Goal: Transaction & Acquisition: Purchase product/service

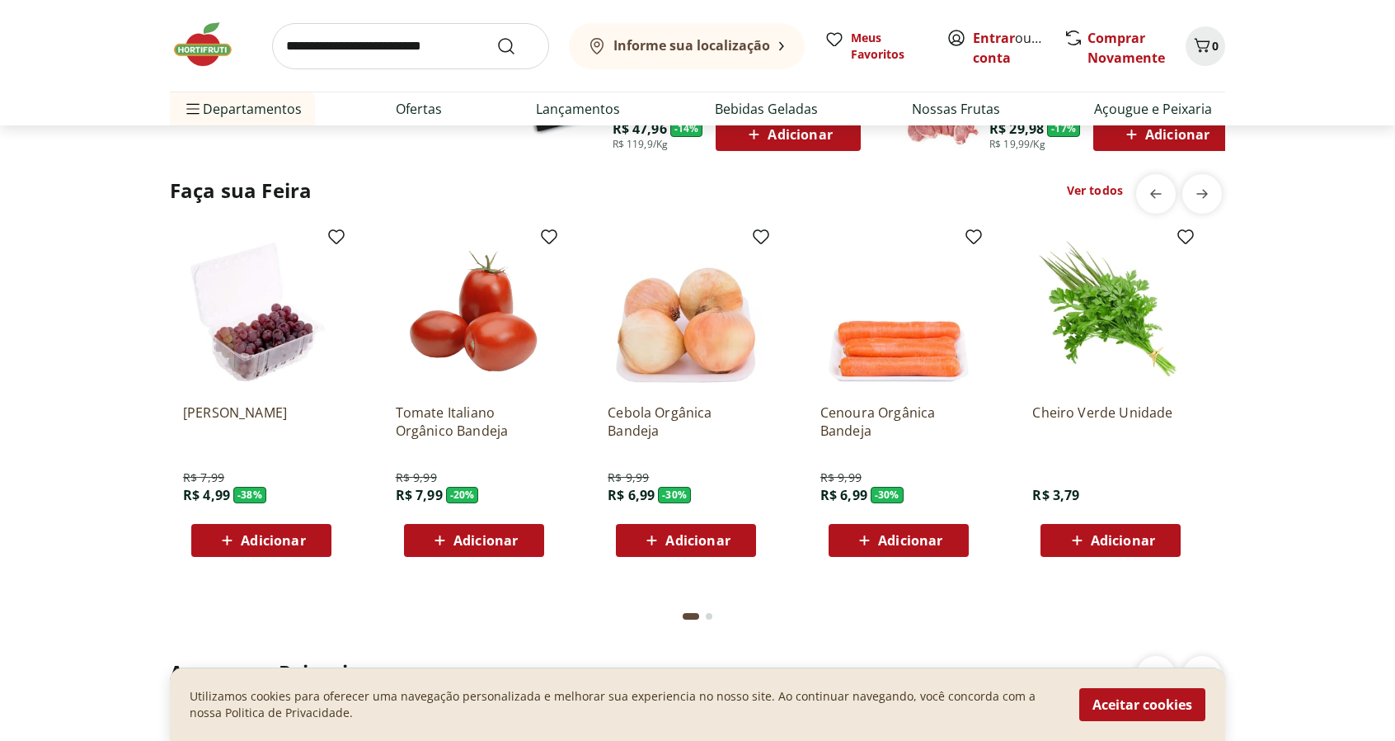
scroll to position [1237, 0]
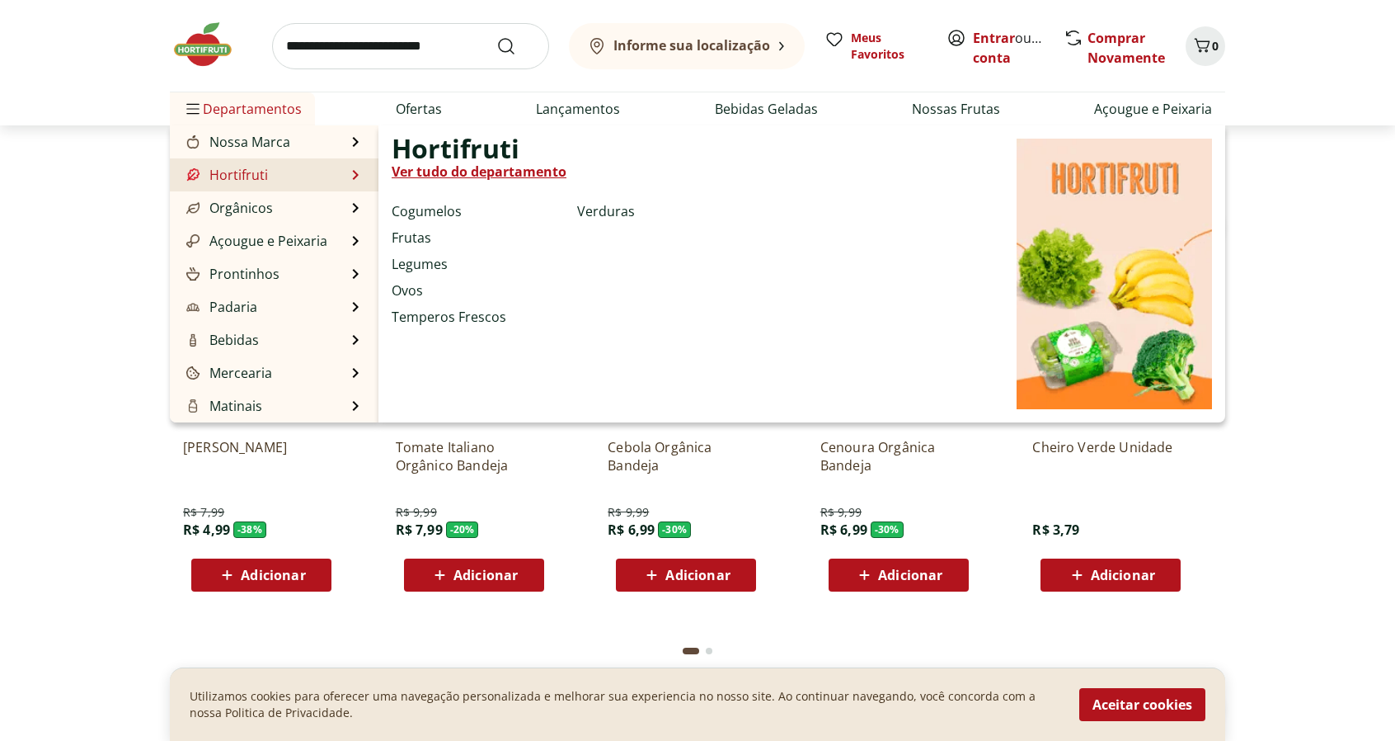
click at [249, 172] on link "Hortifruti" at bounding box center [225, 175] width 85 height 20
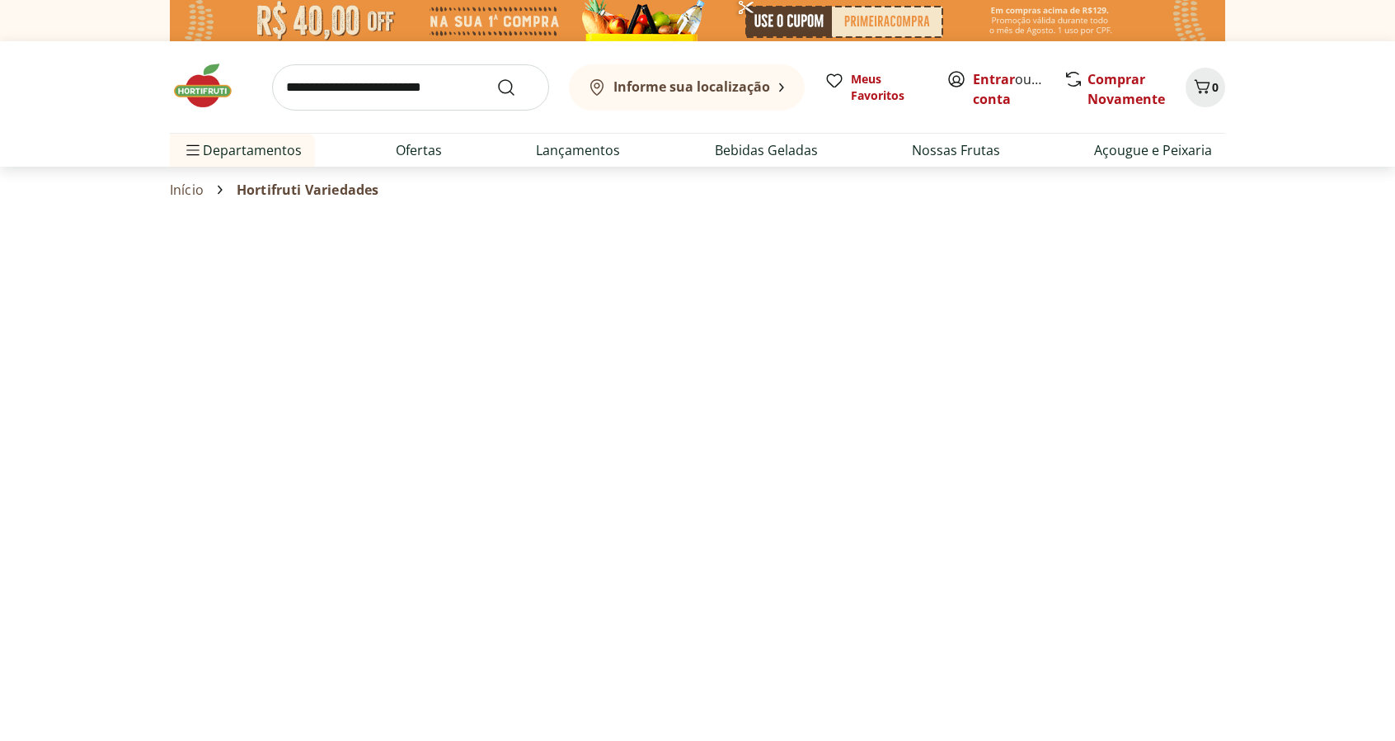
select select "**********"
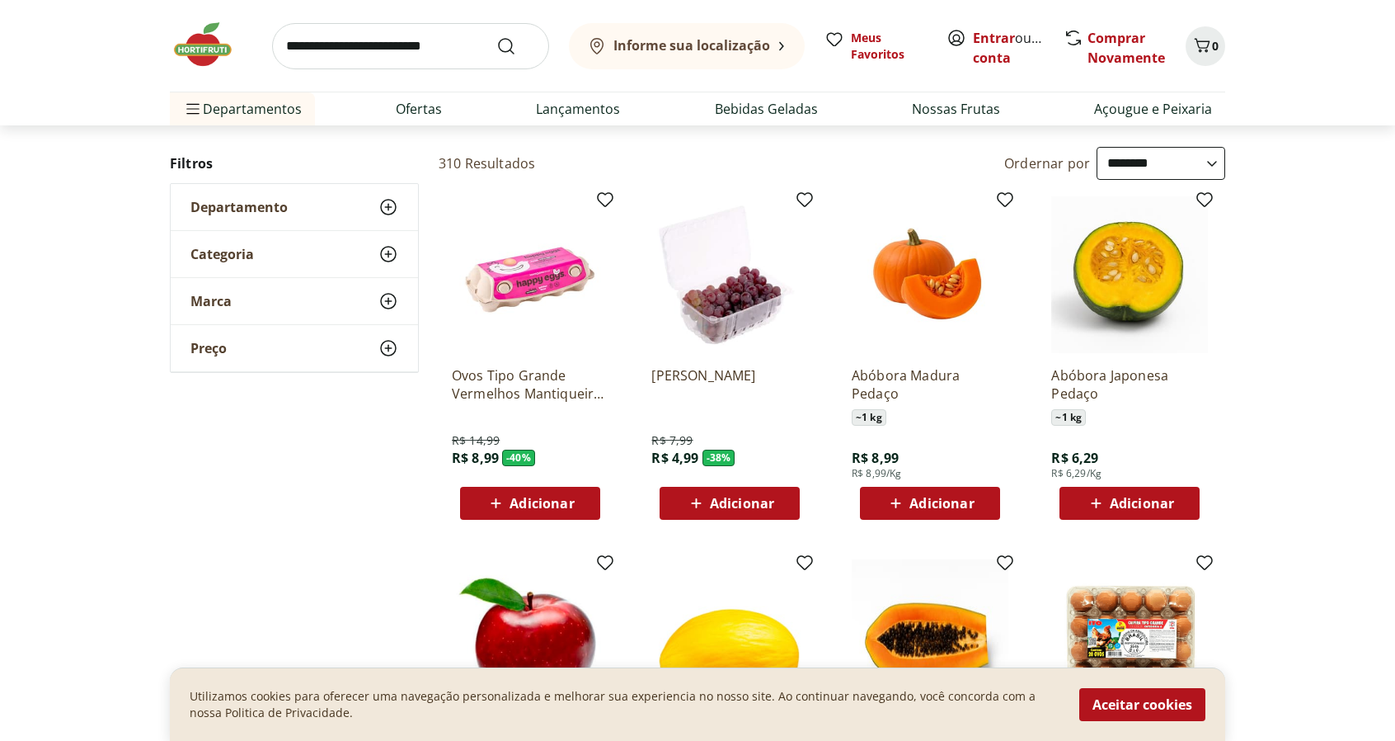
scroll to position [82, 0]
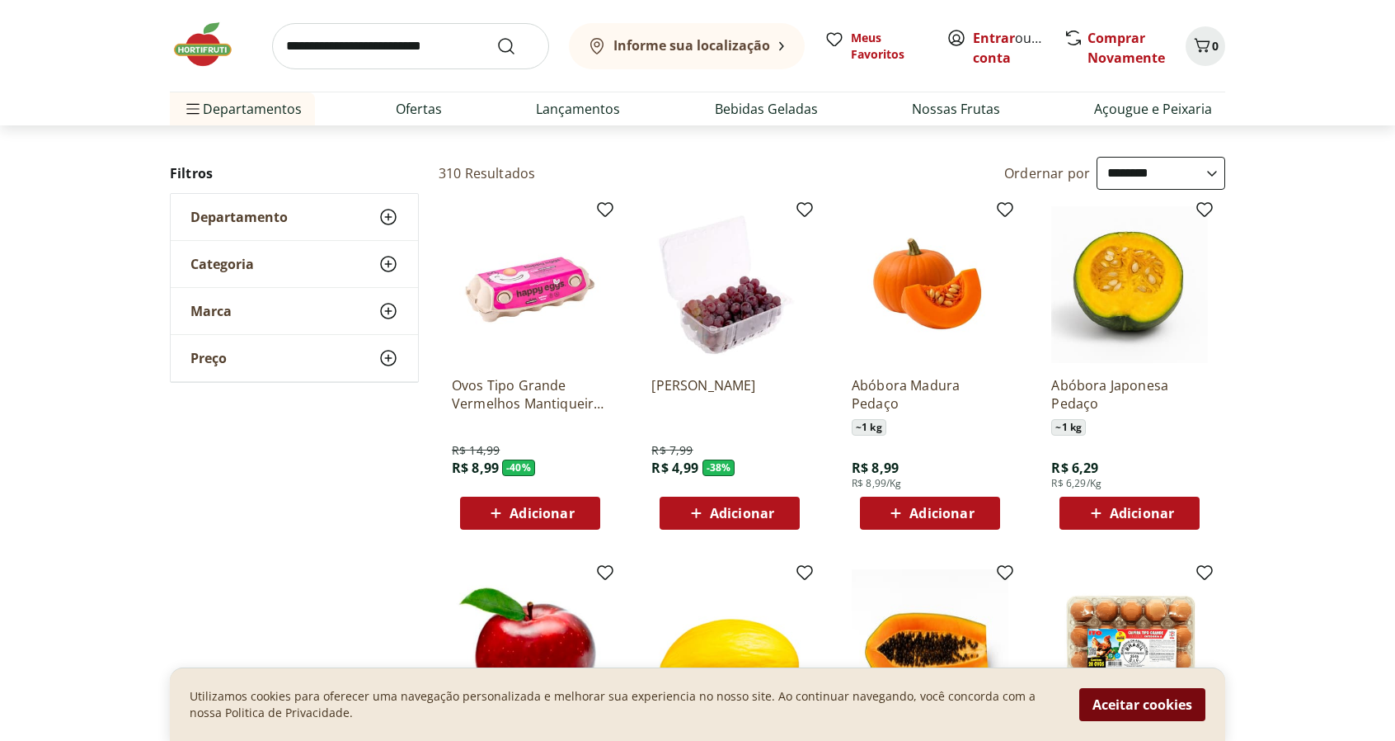
click at [1133, 700] on button "Aceitar cookies" at bounding box center [1143, 704] width 126 height 33
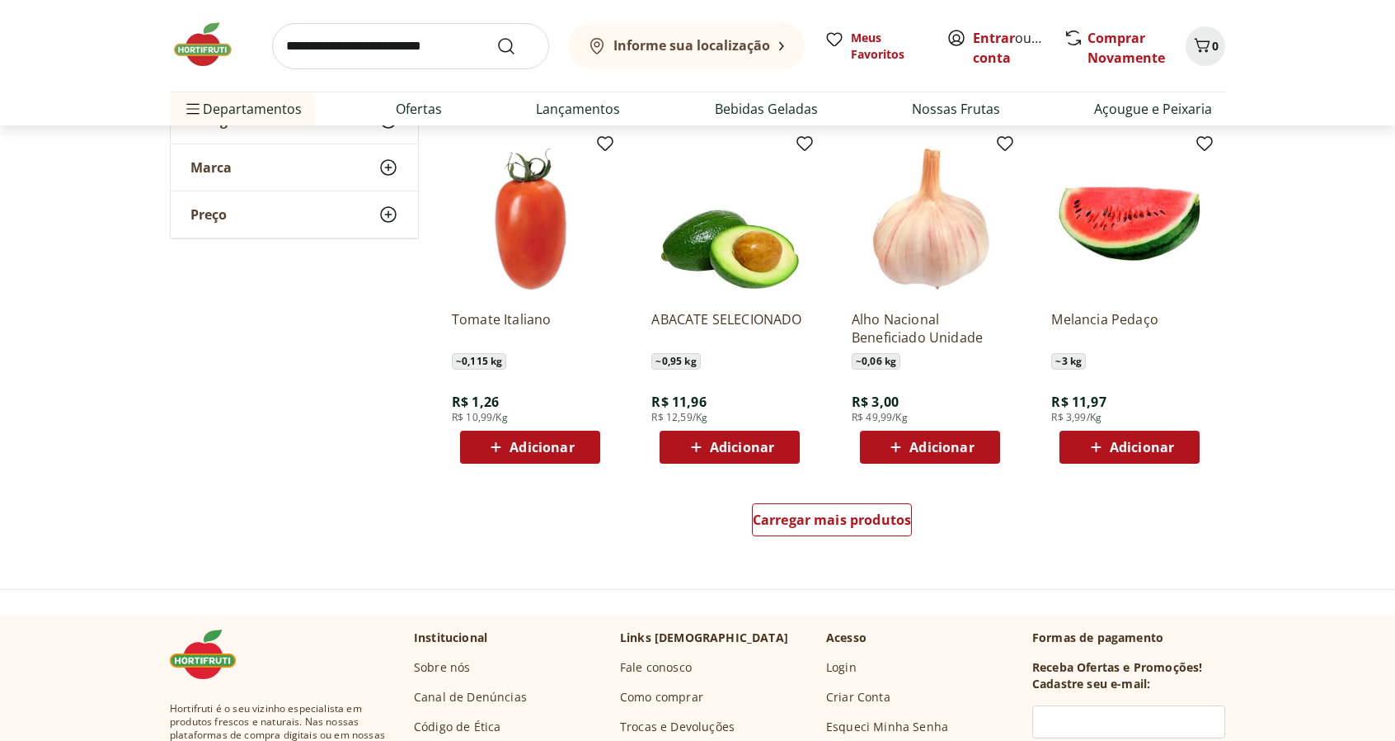
scroll to position [907, 0]
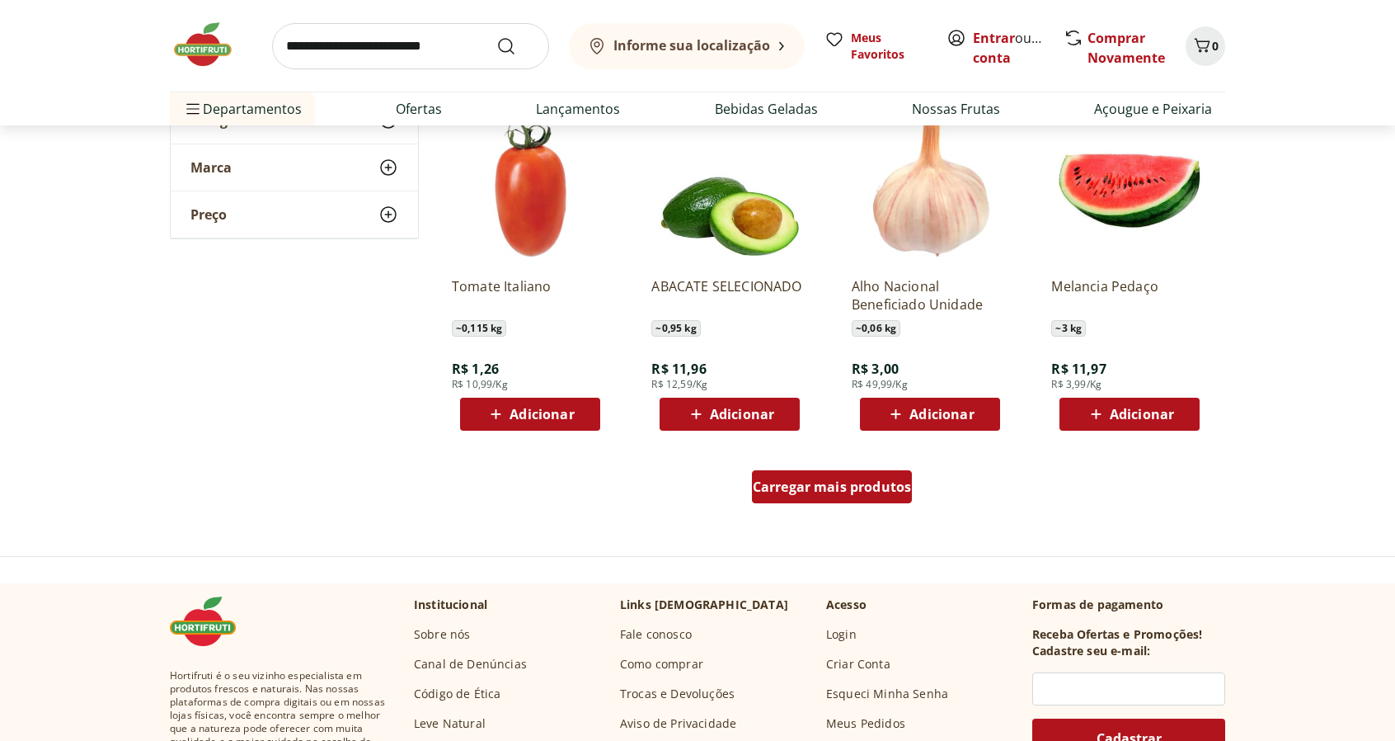
click at [840, 492] on span "Carregar mais produtos" at bounding box center [832, 486] width 159 height 13
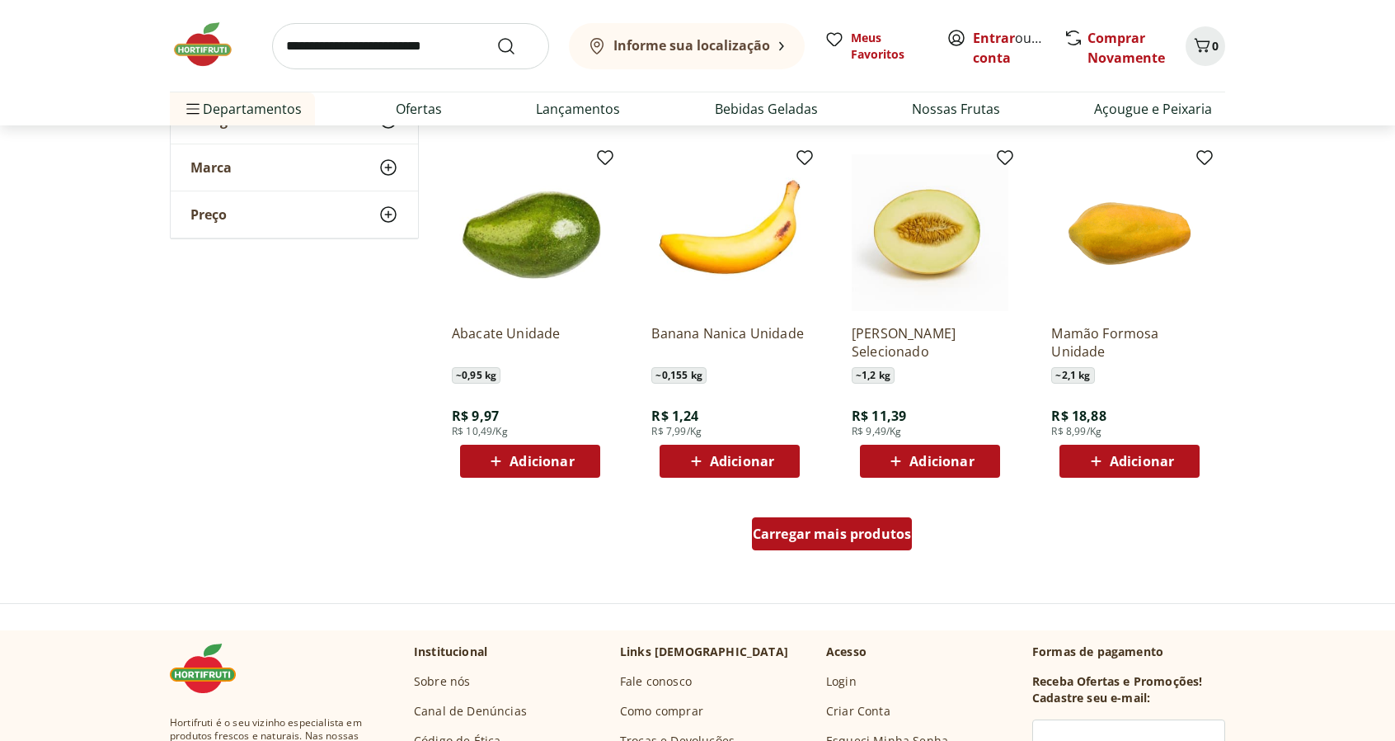
scroll to position [1979, 0]
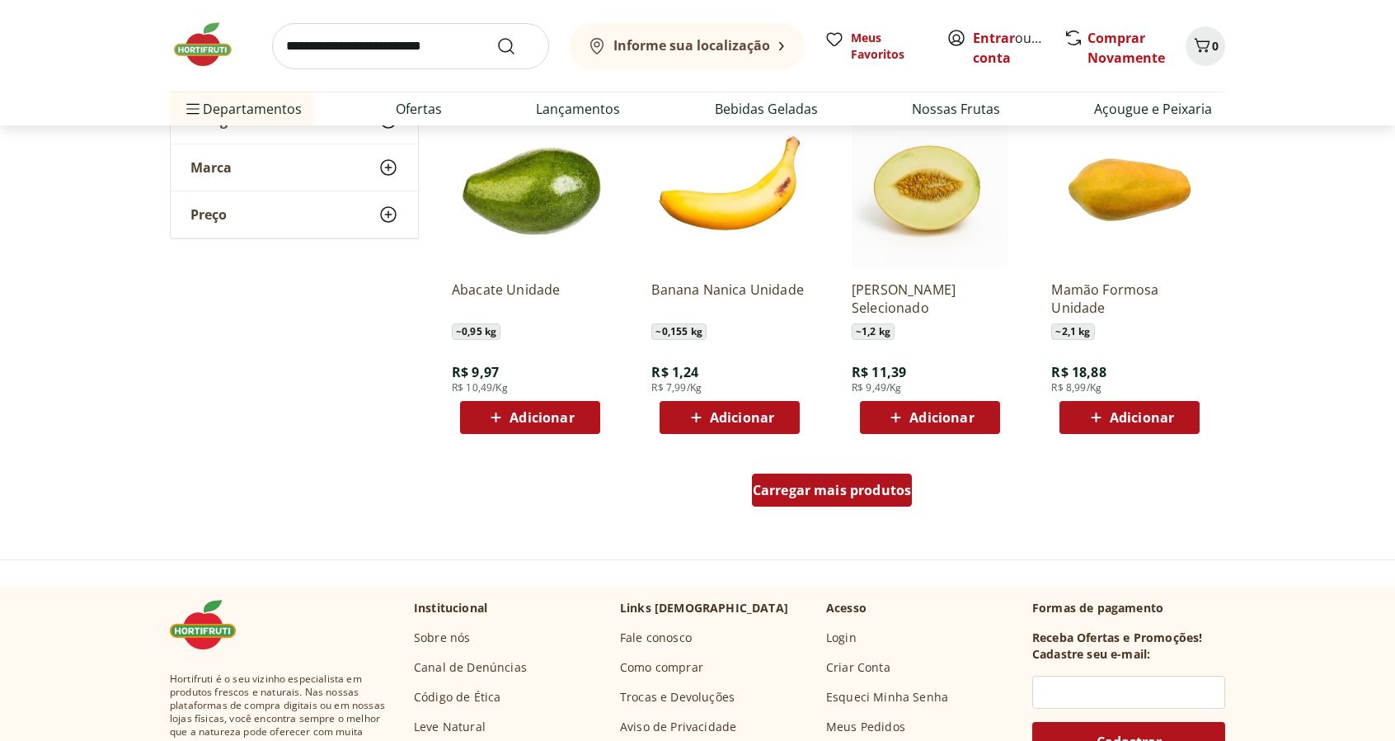
click at [820, 492] on span "Carregar mais produtos" at bounding box center [832, 489] width 159 height 13
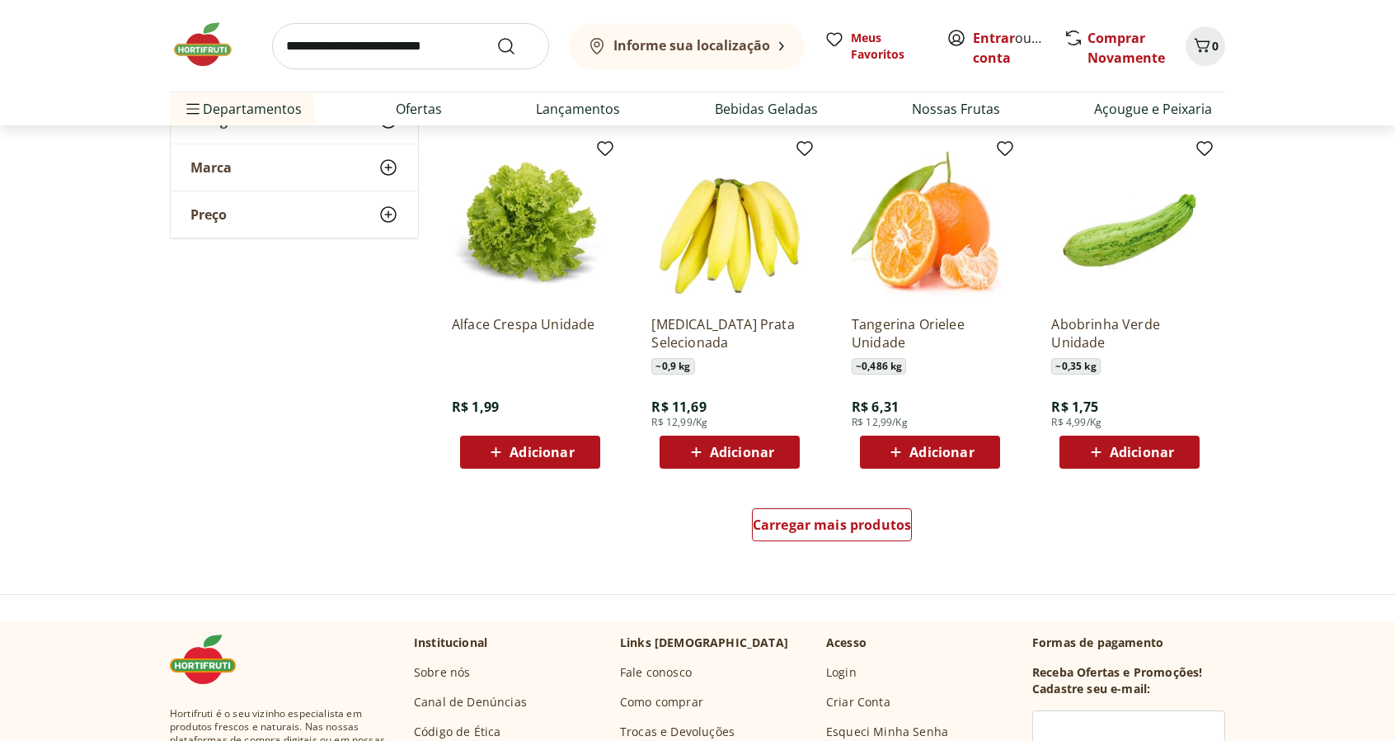
scroll to position [3051, 0]
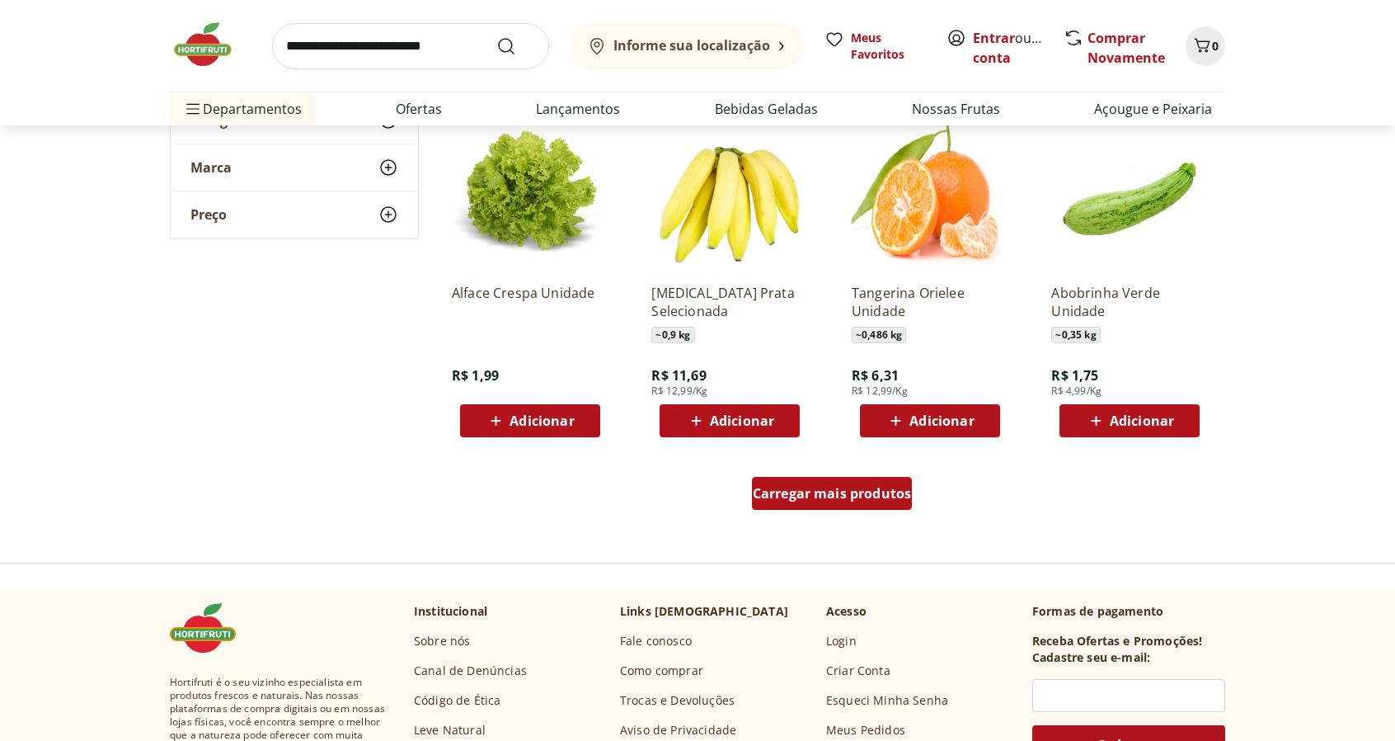
click at [850, 497] on span "Carregar mais produtos" at bounding box center [832, 493] width 159 height 13
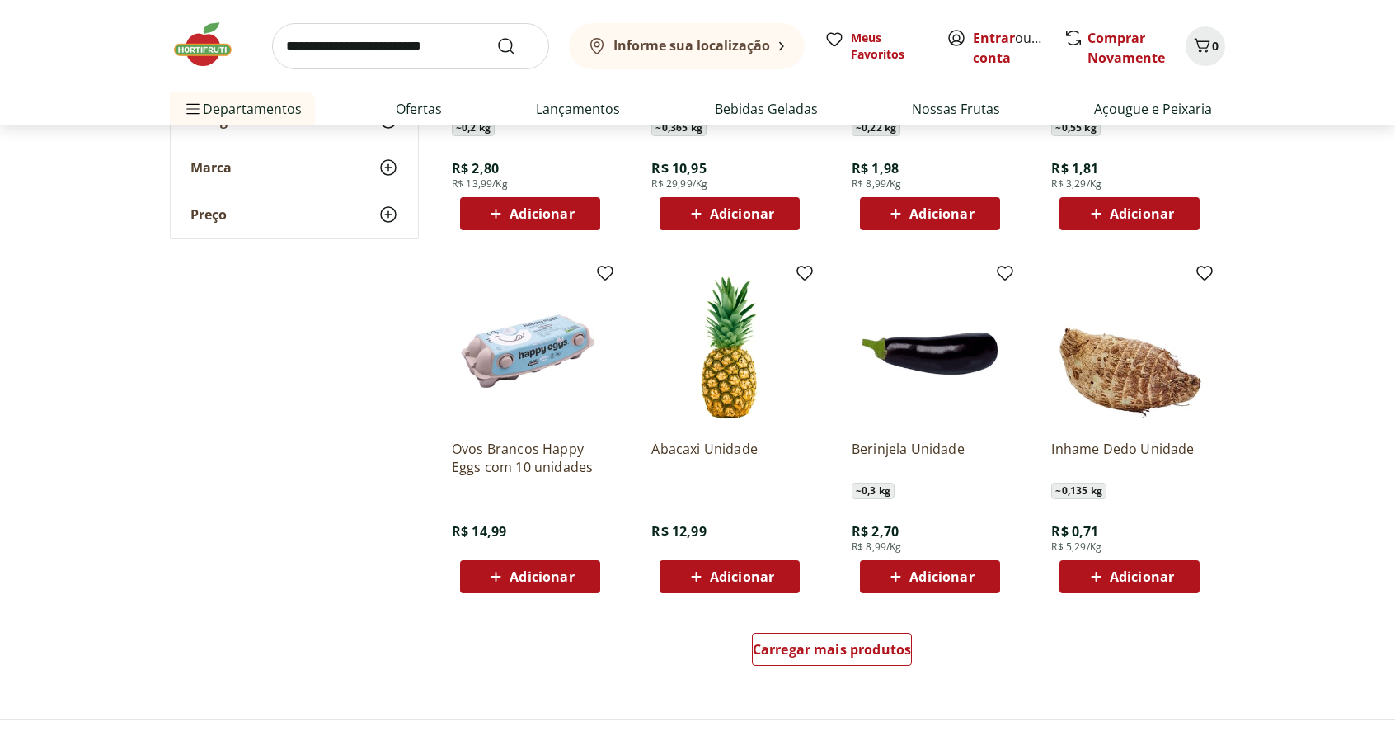
scroll to position [3959, 0]
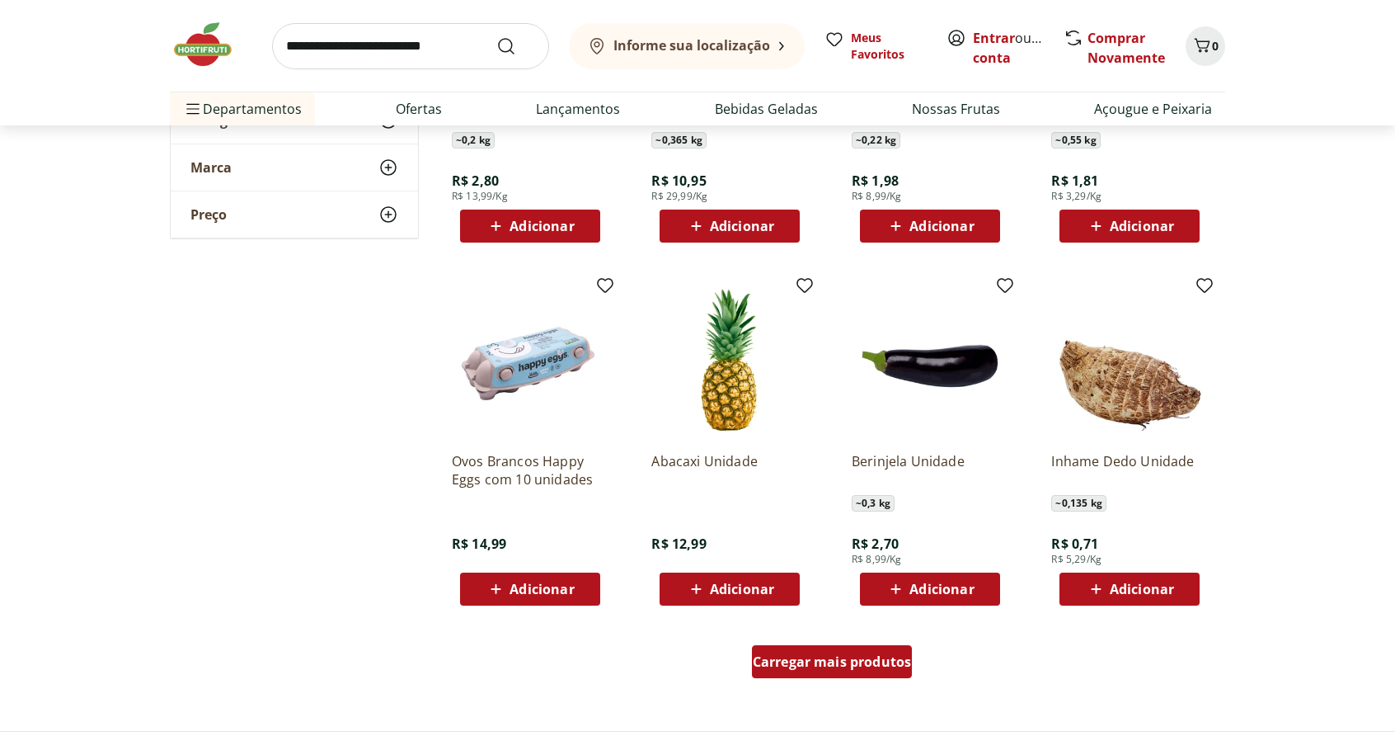
click at [837, 659] on span "Carregar mais produtos" at bounding box center [832, 661] width 159 height 13
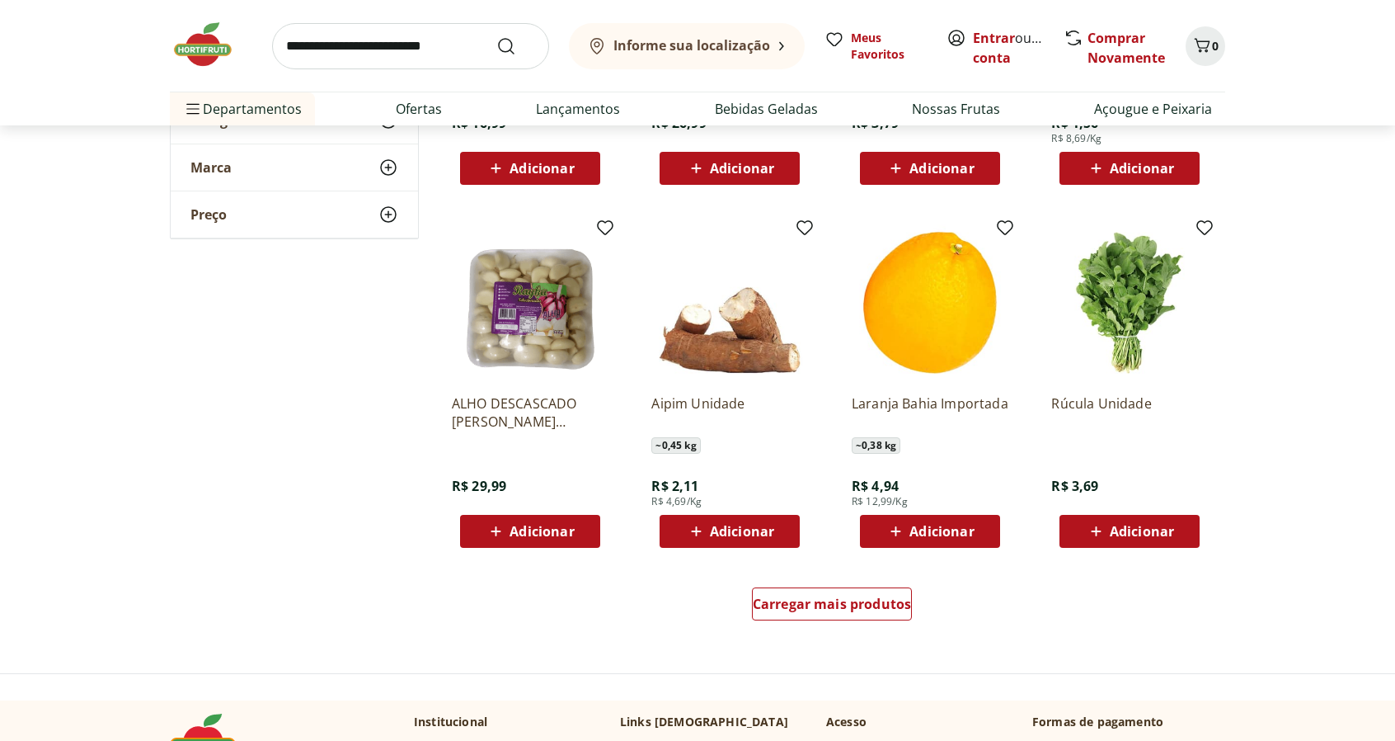
scroll to position [5196, 0]
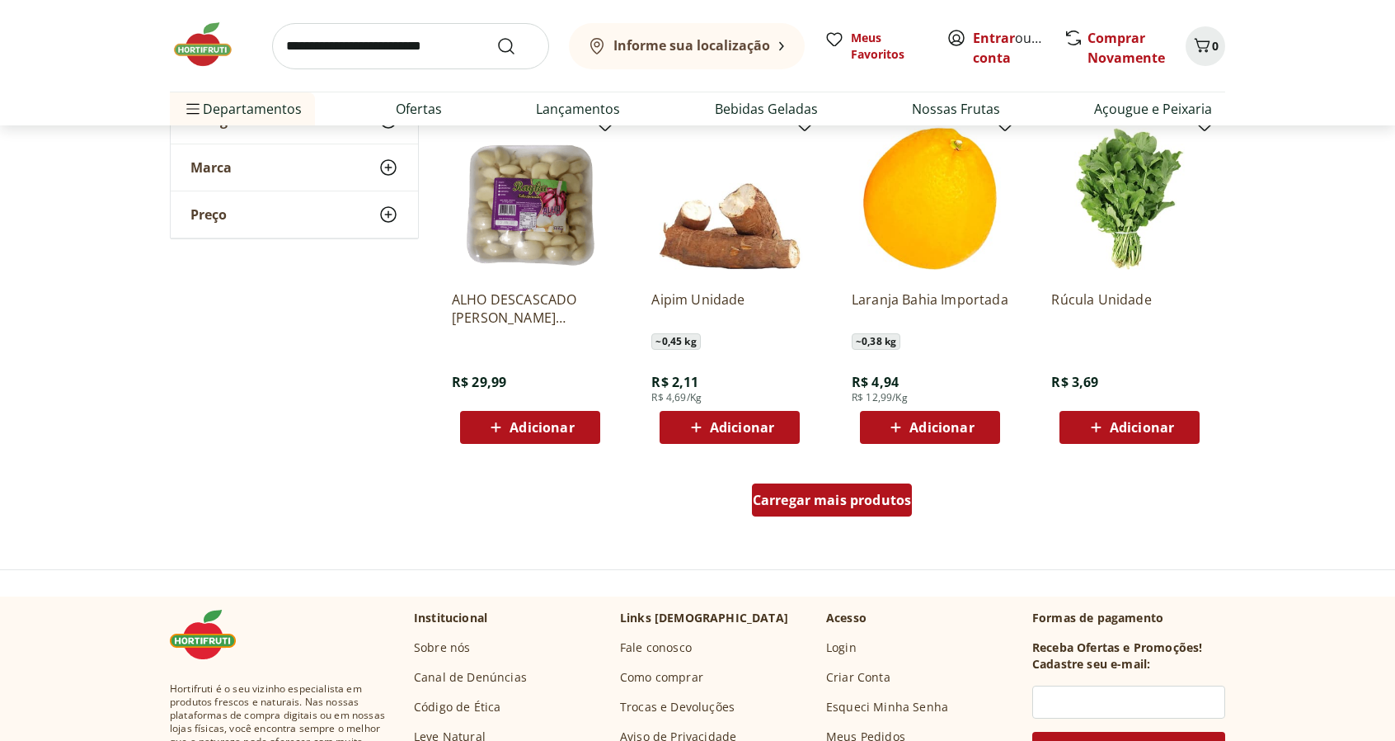
click at [842, 496] on span "Carregar mais produtos" at bounding box center [832, 499] width 159 height 13
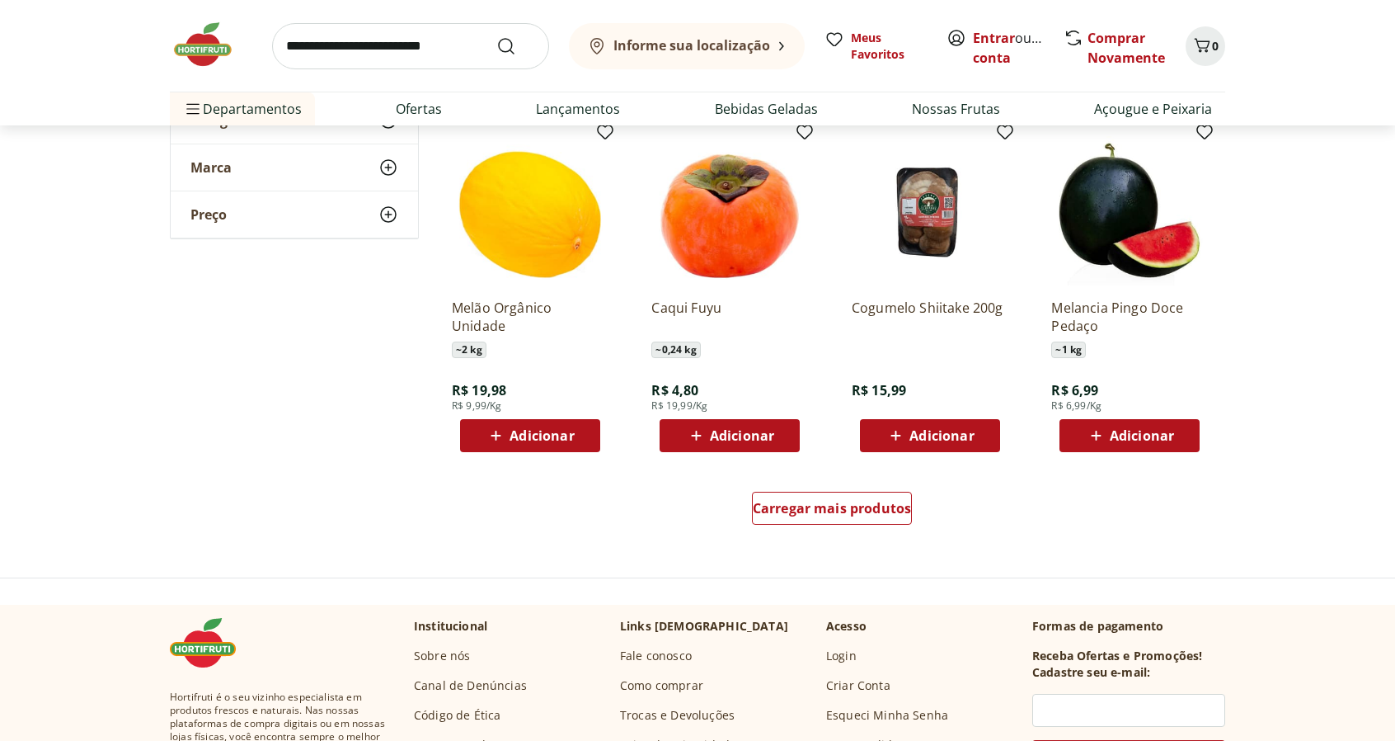
scroll to position [6268, 0]
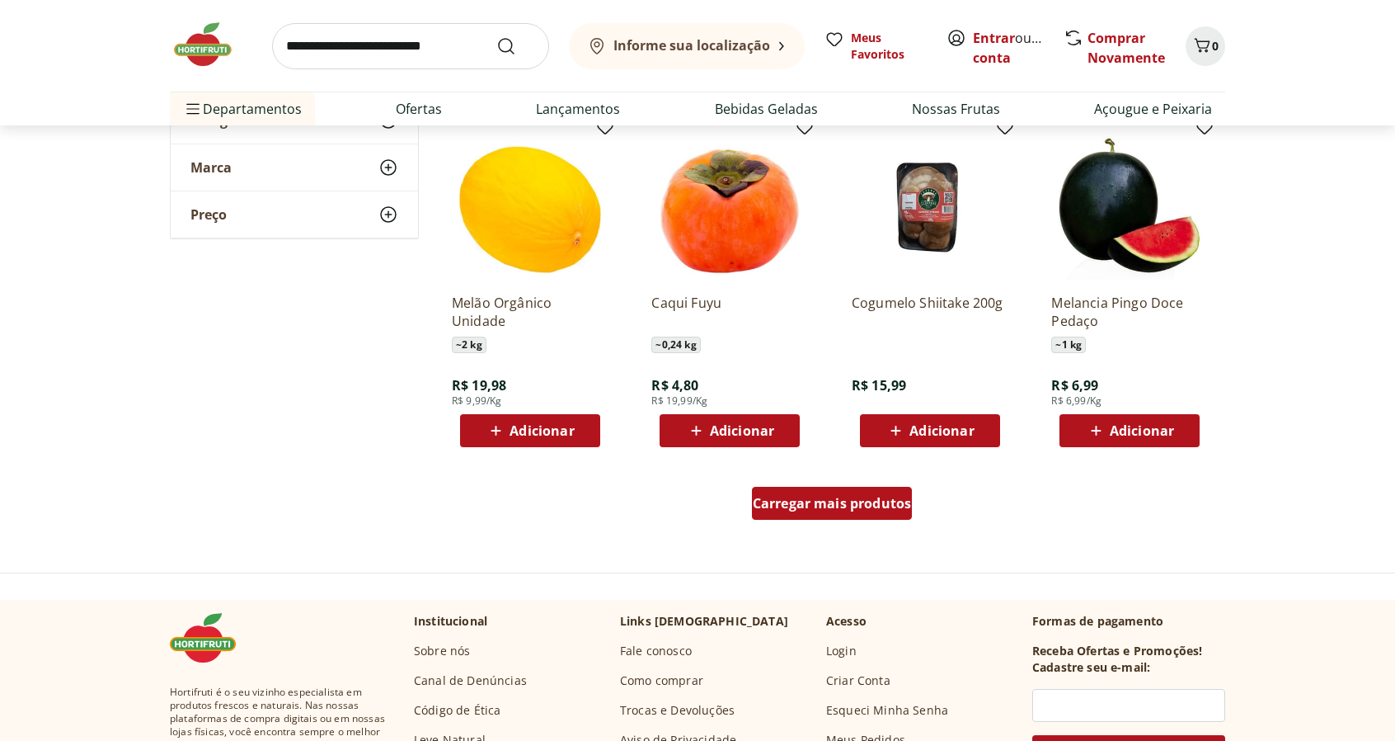
click at [854, 488] on div "Carregar mais produtos" at bounding box center [832, 503] width 161 height 33
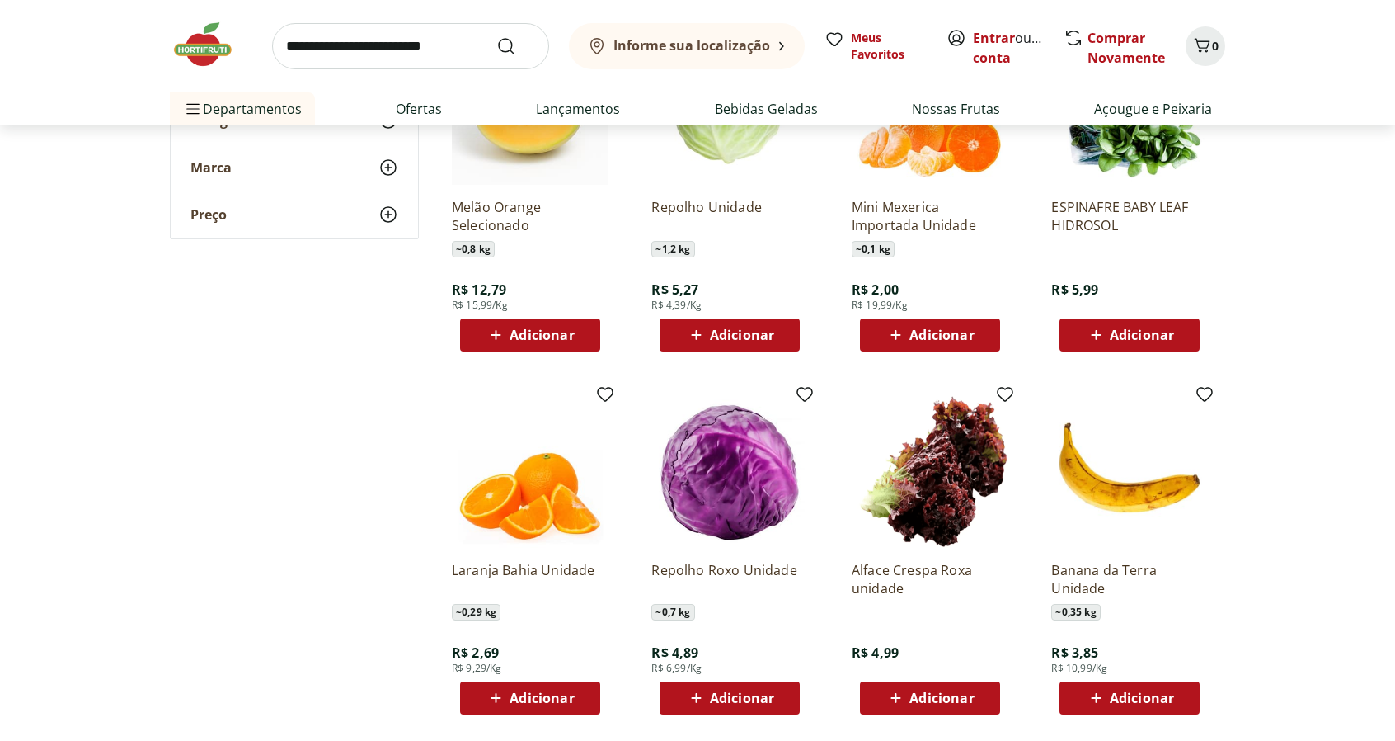
scroll to position [7340, 0]
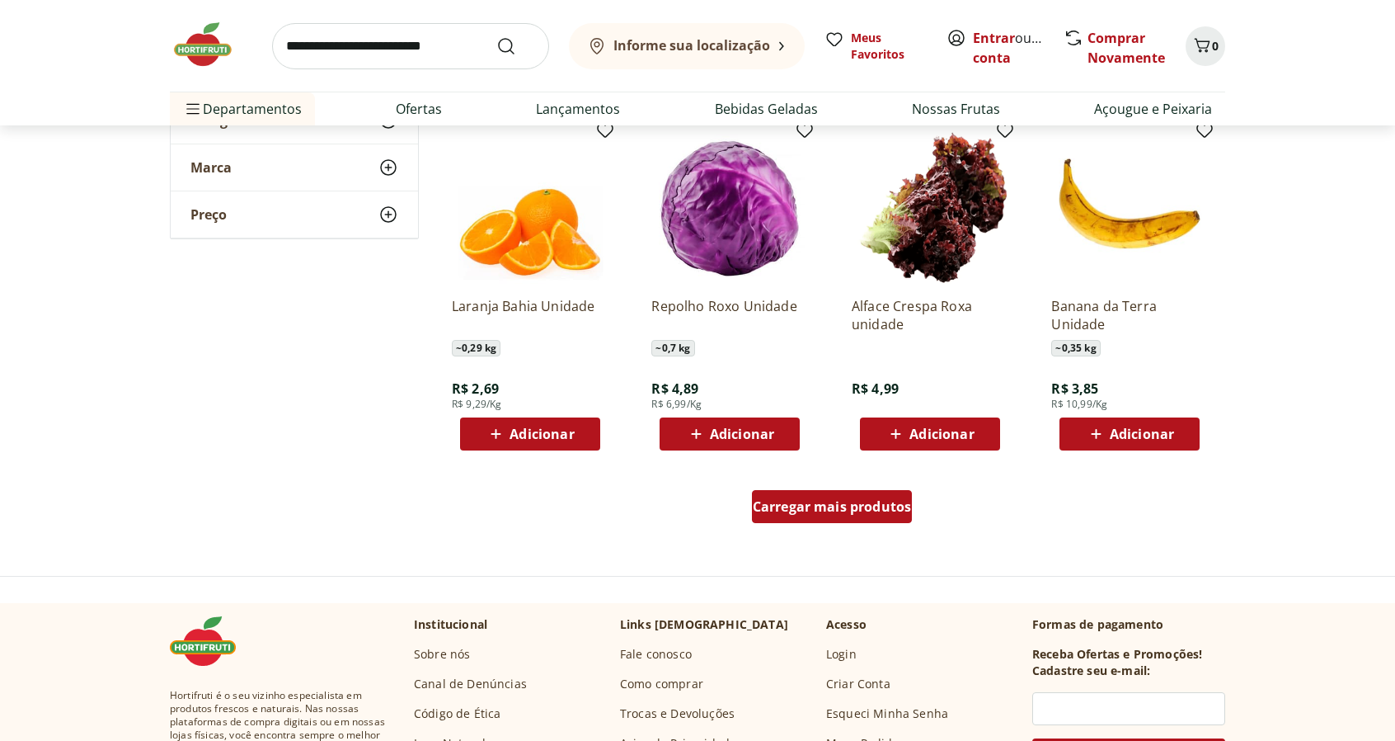
click at [828, 492] on div "Carregar mais produtos" at bounding box center [832, 506] width 161 height 33
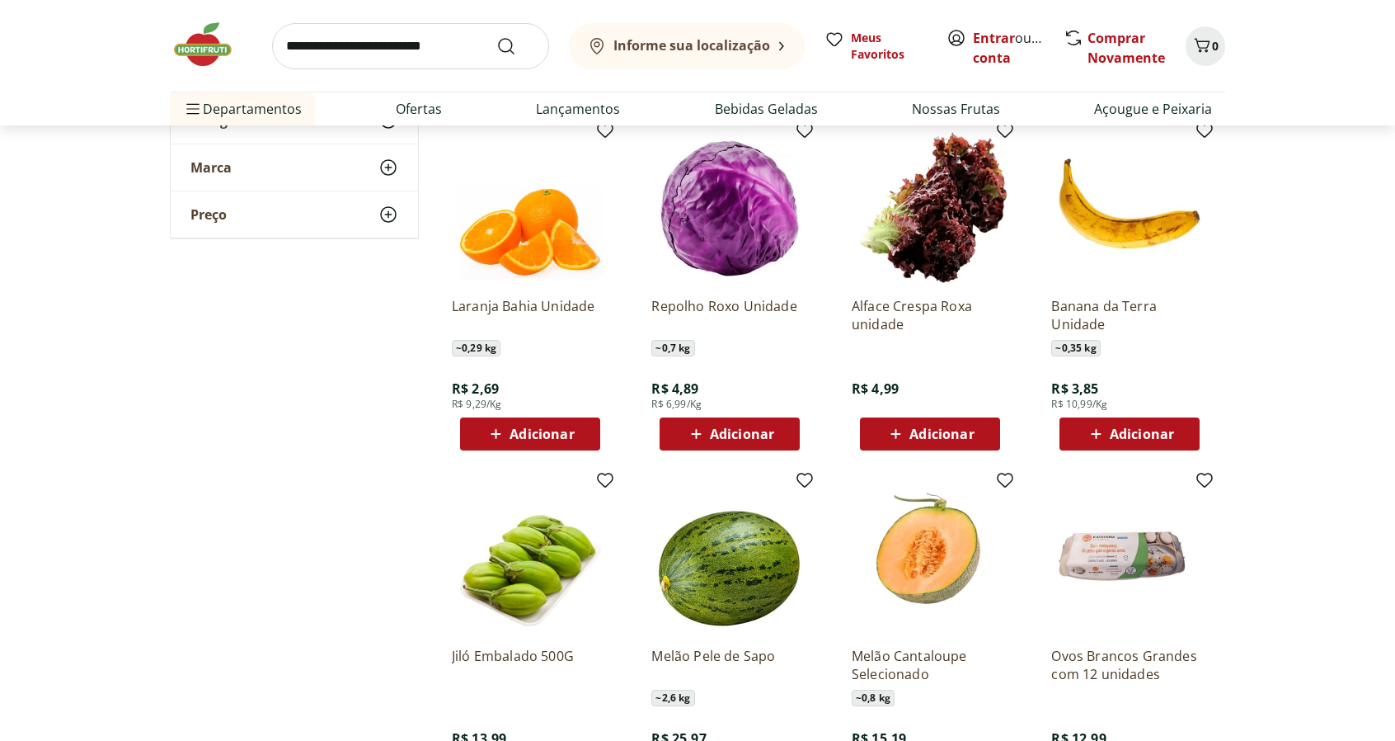
click at [294, 35] on input "search" at bounding box center [410, 46] width 277 height 46
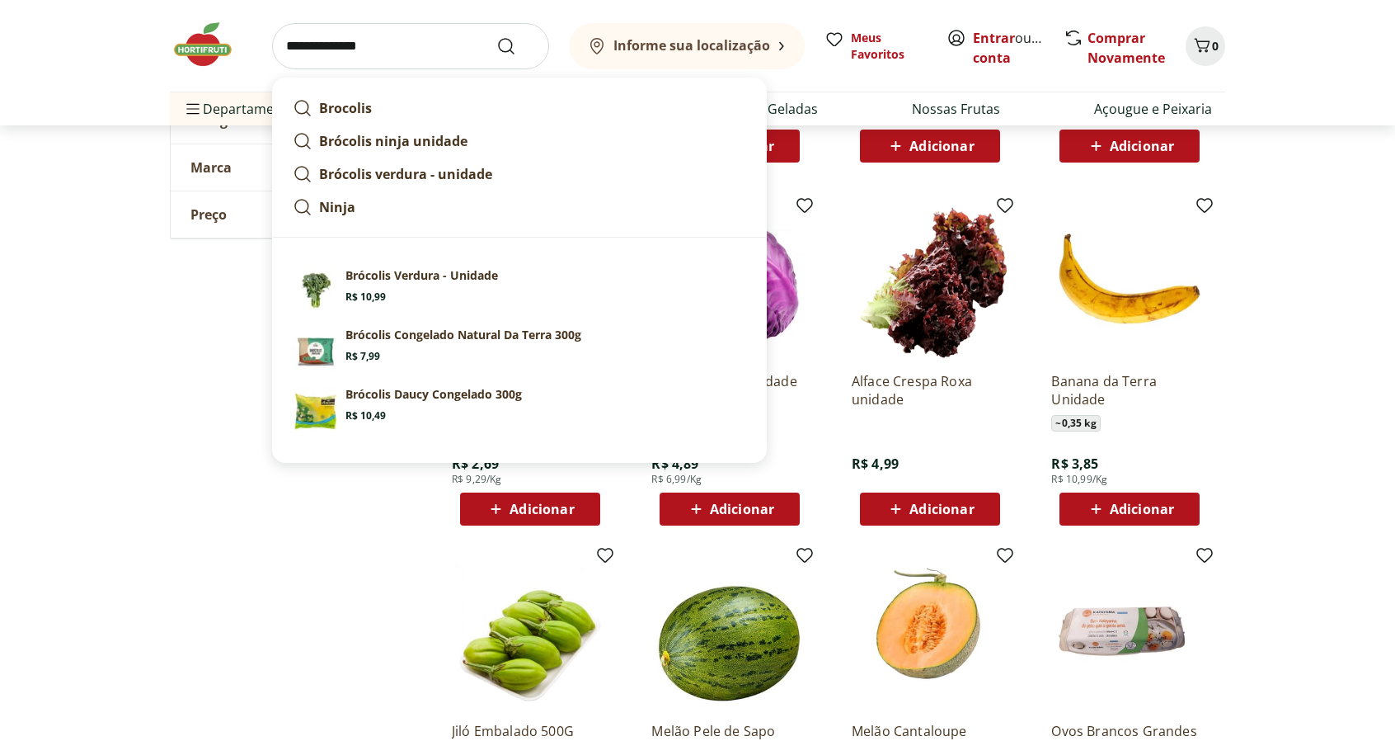
scroll to position [7257, 0]
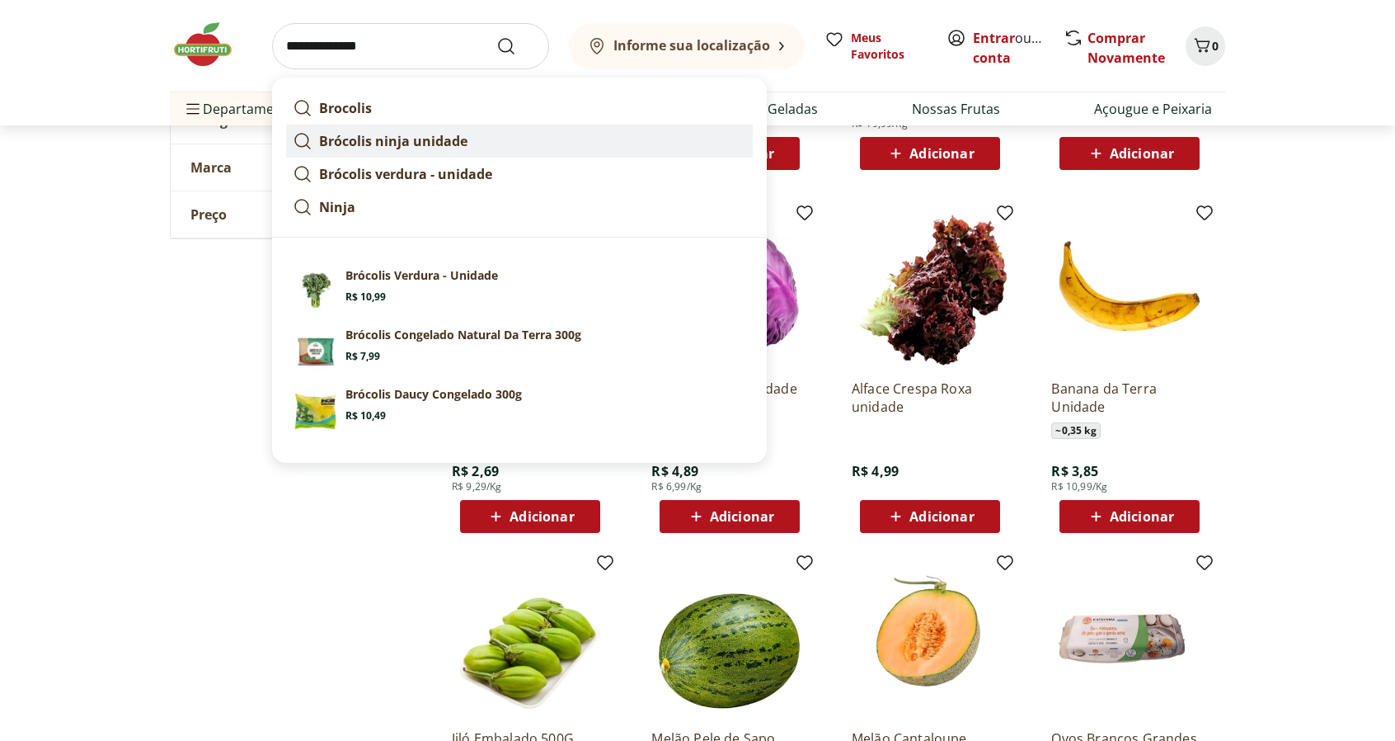
click at [416, 141] on strong "Brócolis ninja unidade" at bounding box center [393, 141] width 148 height 18
type input "**********"
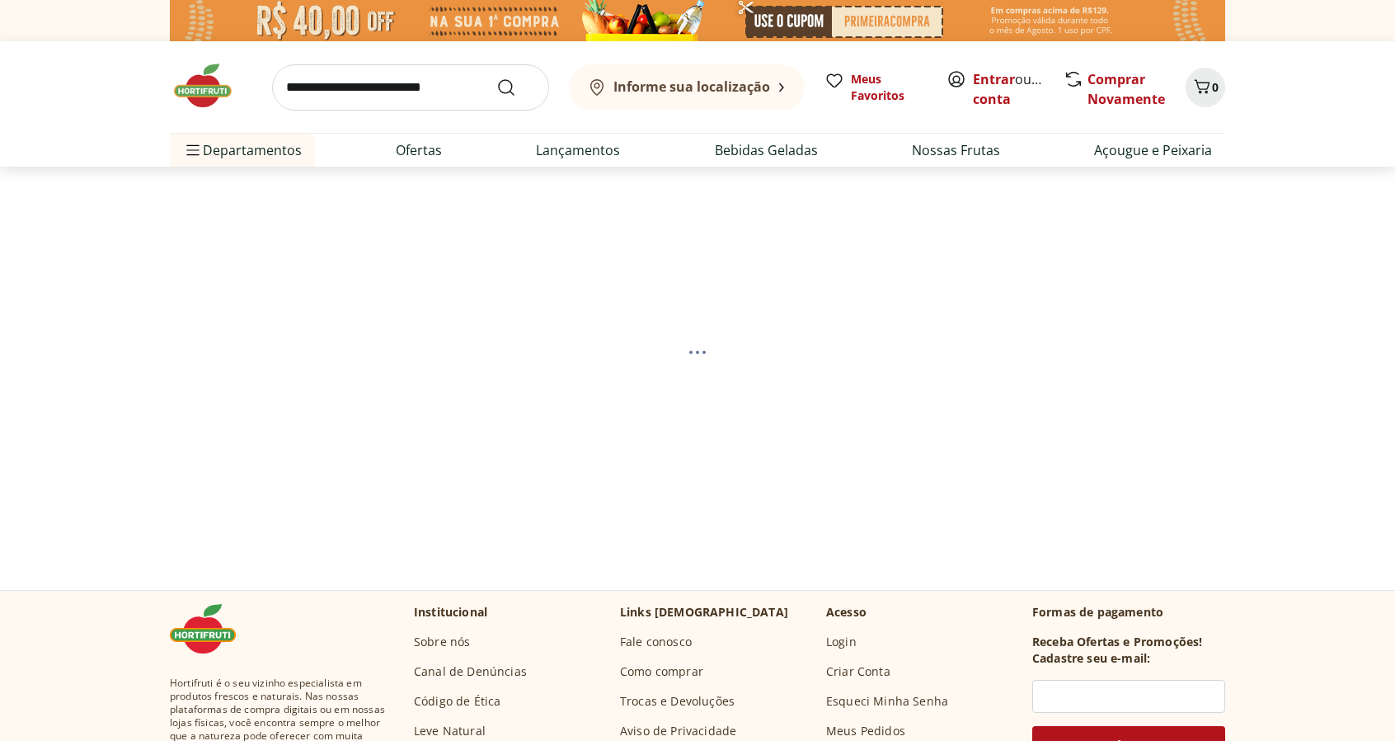
select select "**********"
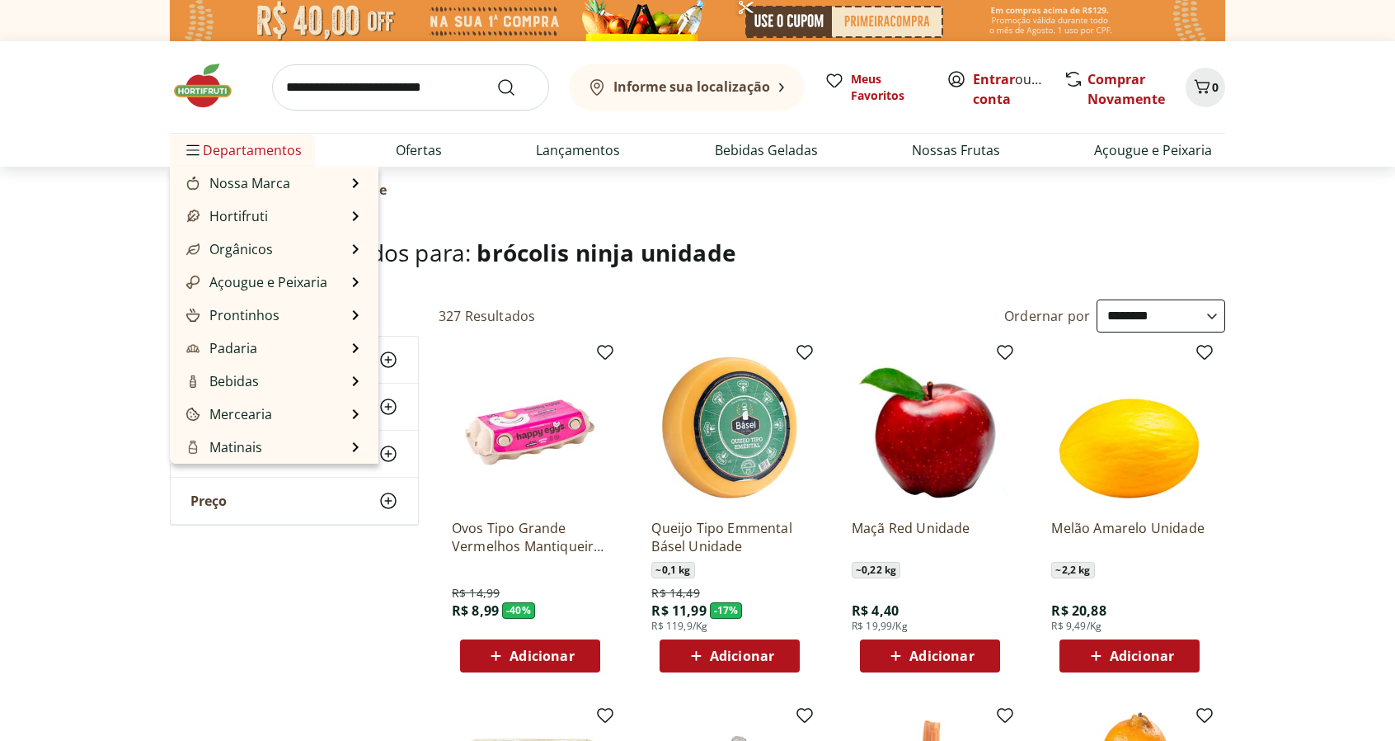
click at [221, 152] on span "Departamentos" at bounding box center [242, 150] width 119 height 40
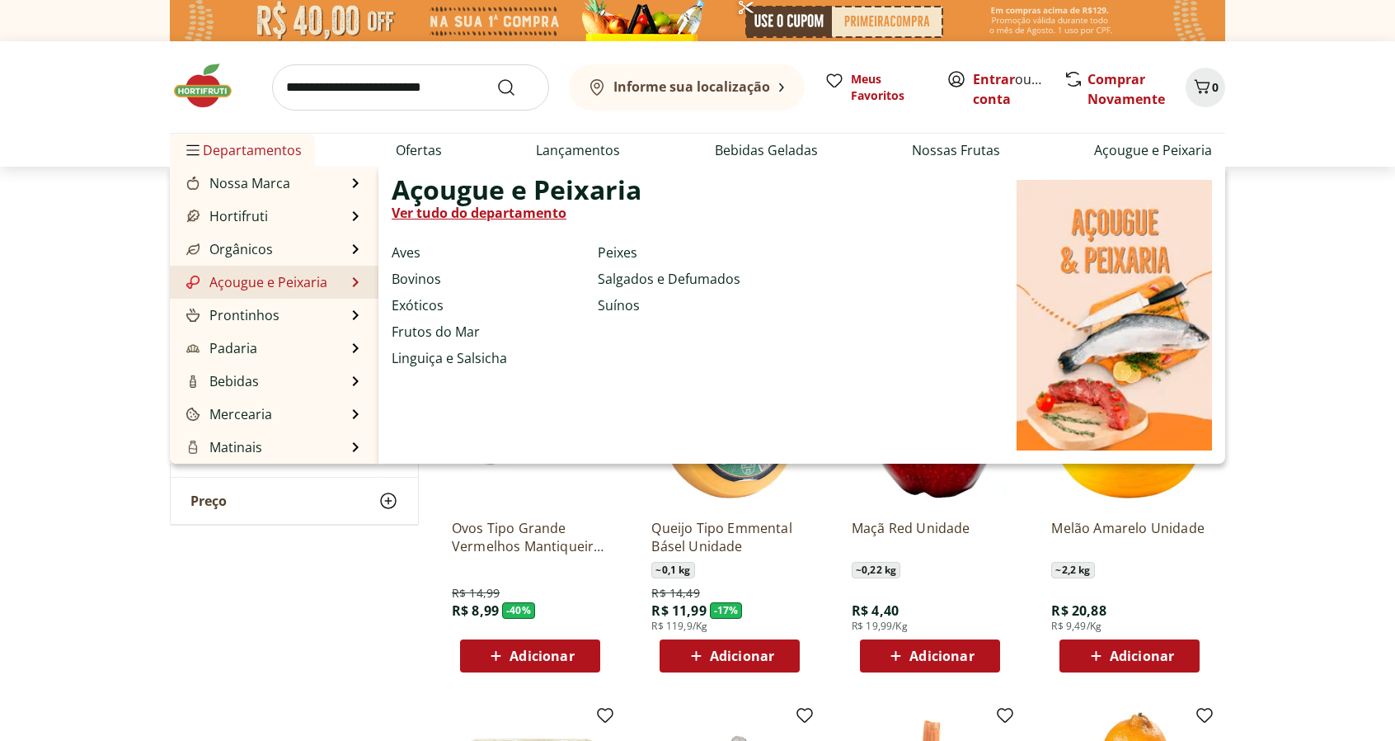
click at [252, 280] on link "Açougue e Peixaria" at bounding box center [255, 282] width 144 height 20
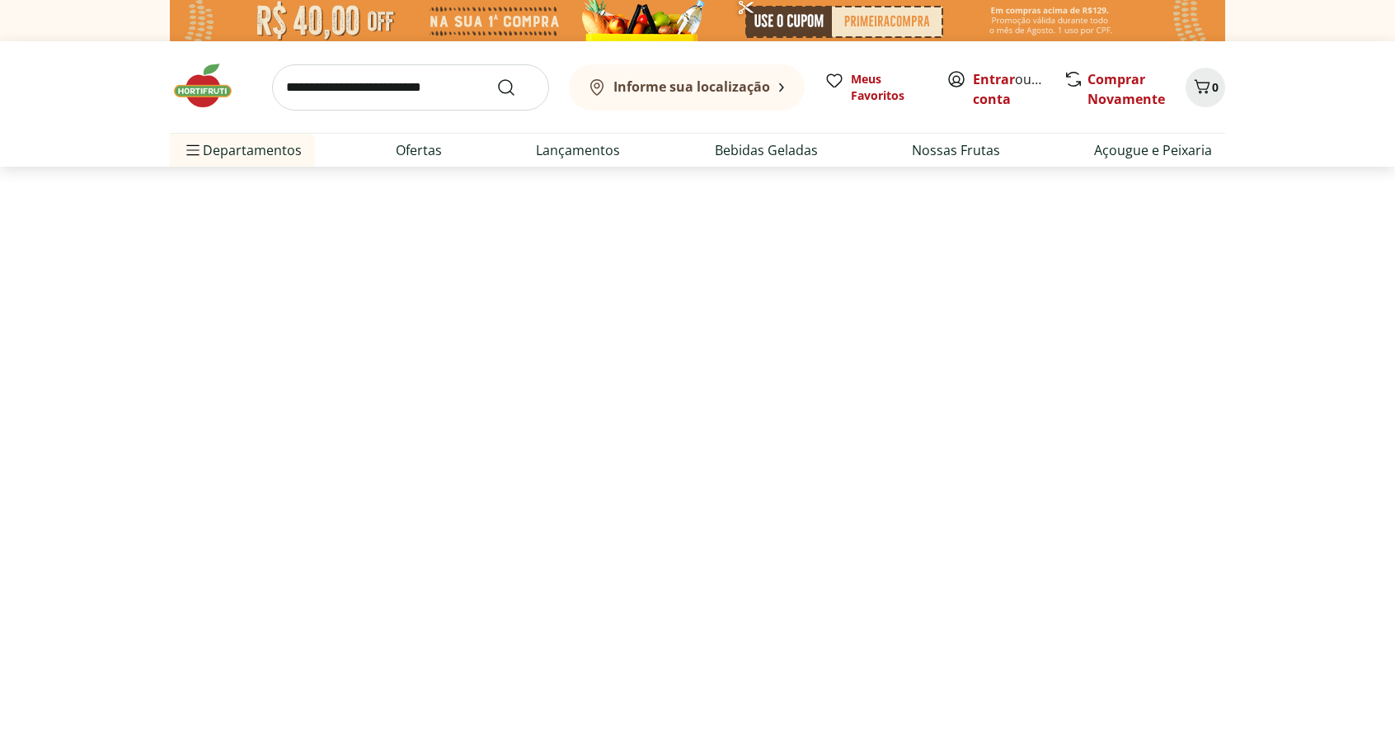
select select "**********"
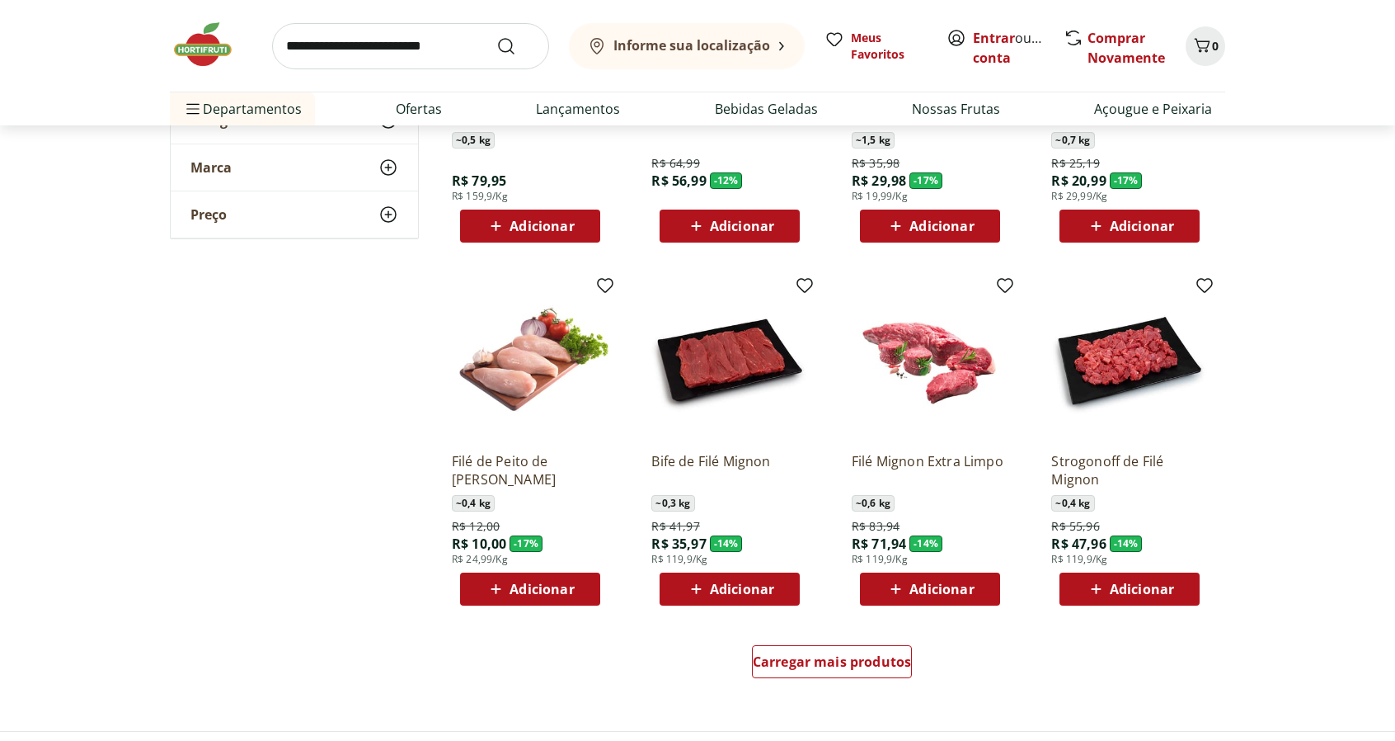
scroll to position [742, 0]
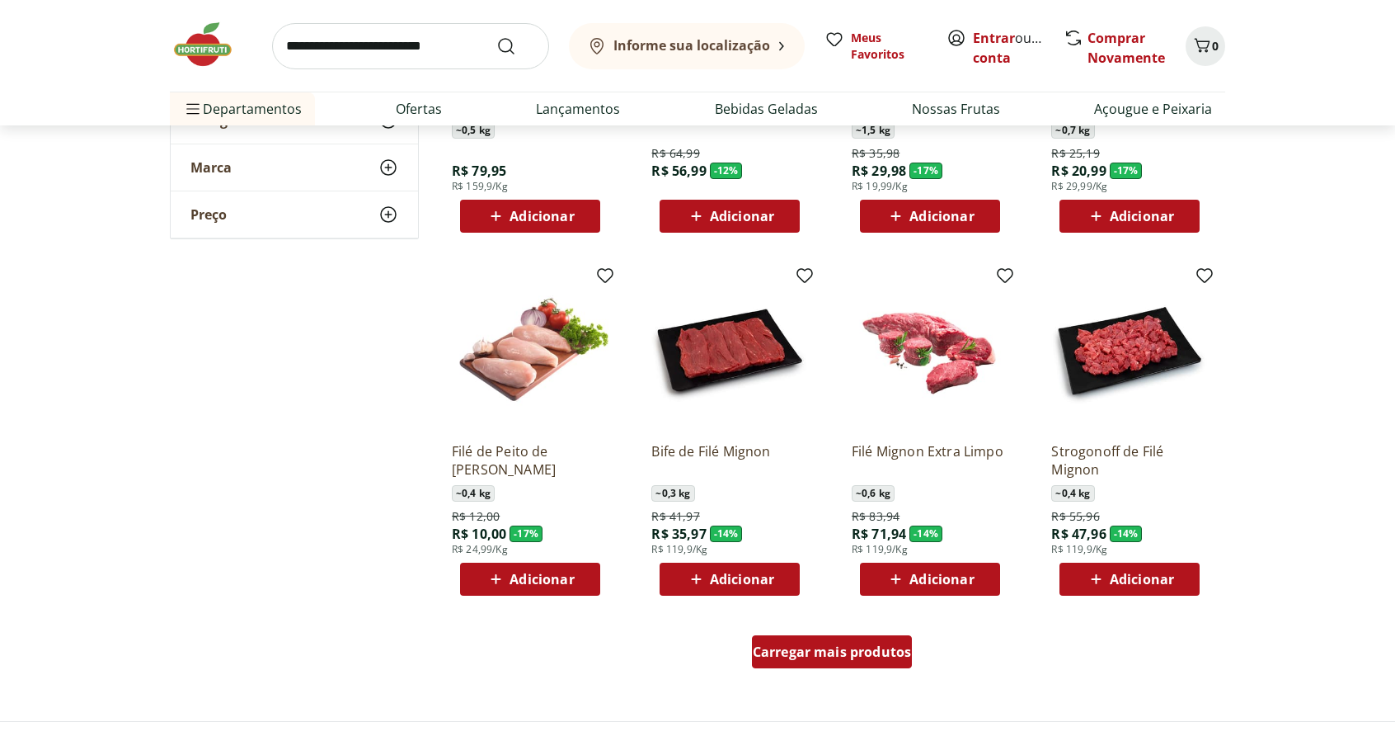
click at [840, 656] on span "Carregar mais produtos" at bounding box center [832, 651] width 159 height 13
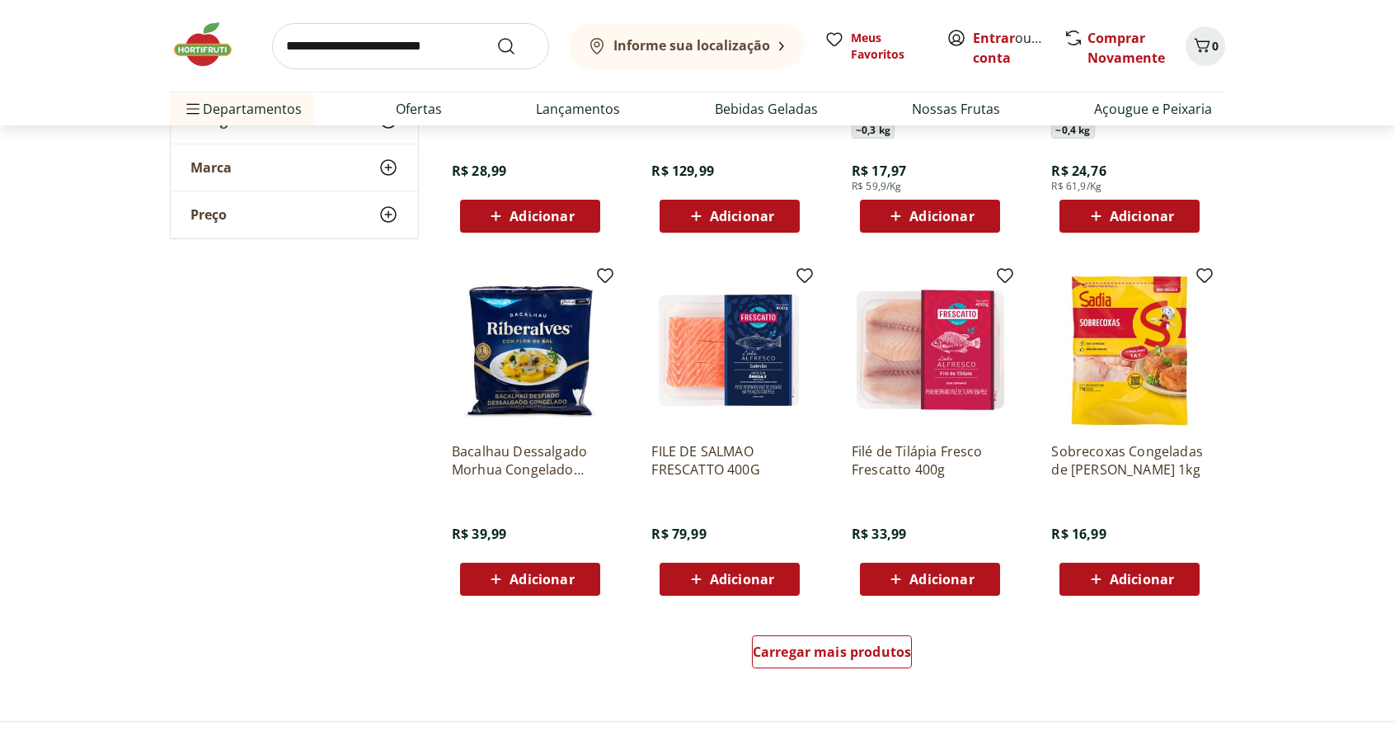
scroll to position [1979, 0]
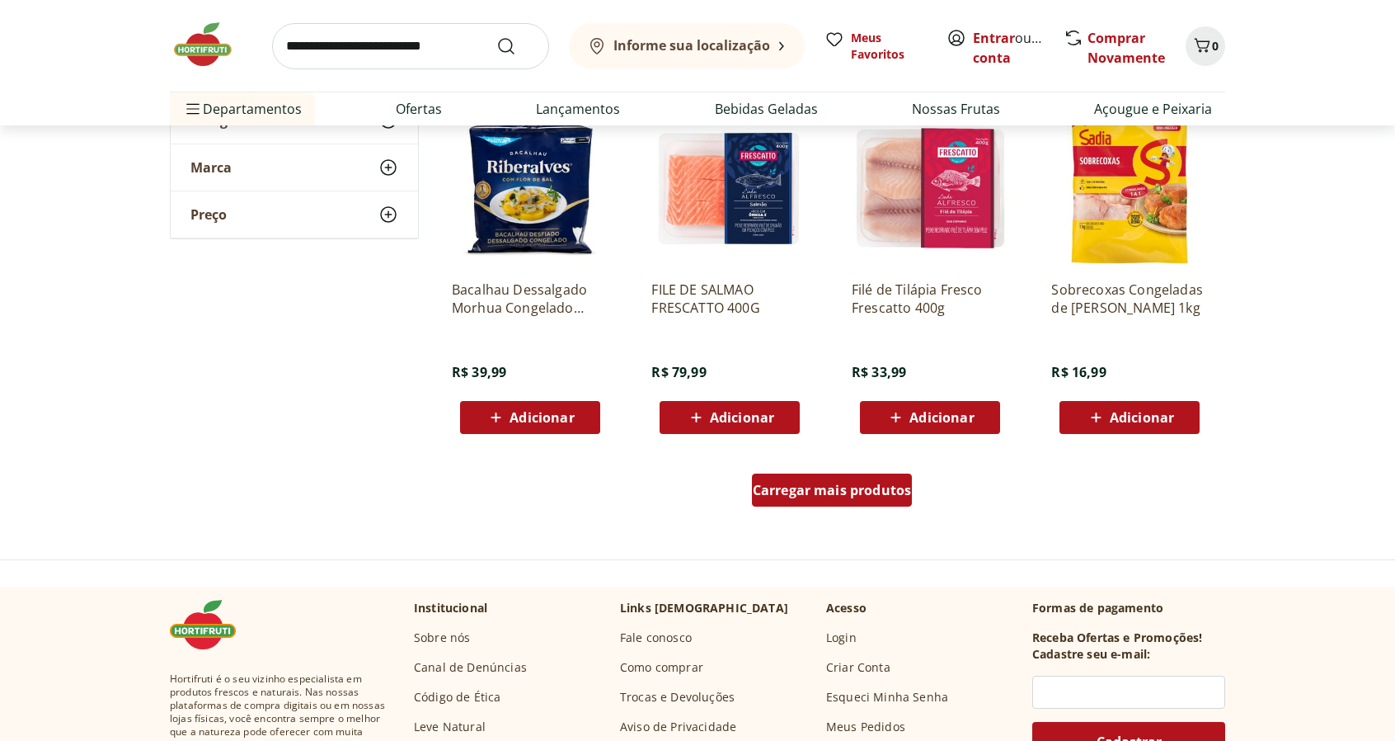
click at [850, 489] on span "Carregar mais produtos" at bounding box center [832, 489] width 159 height 13
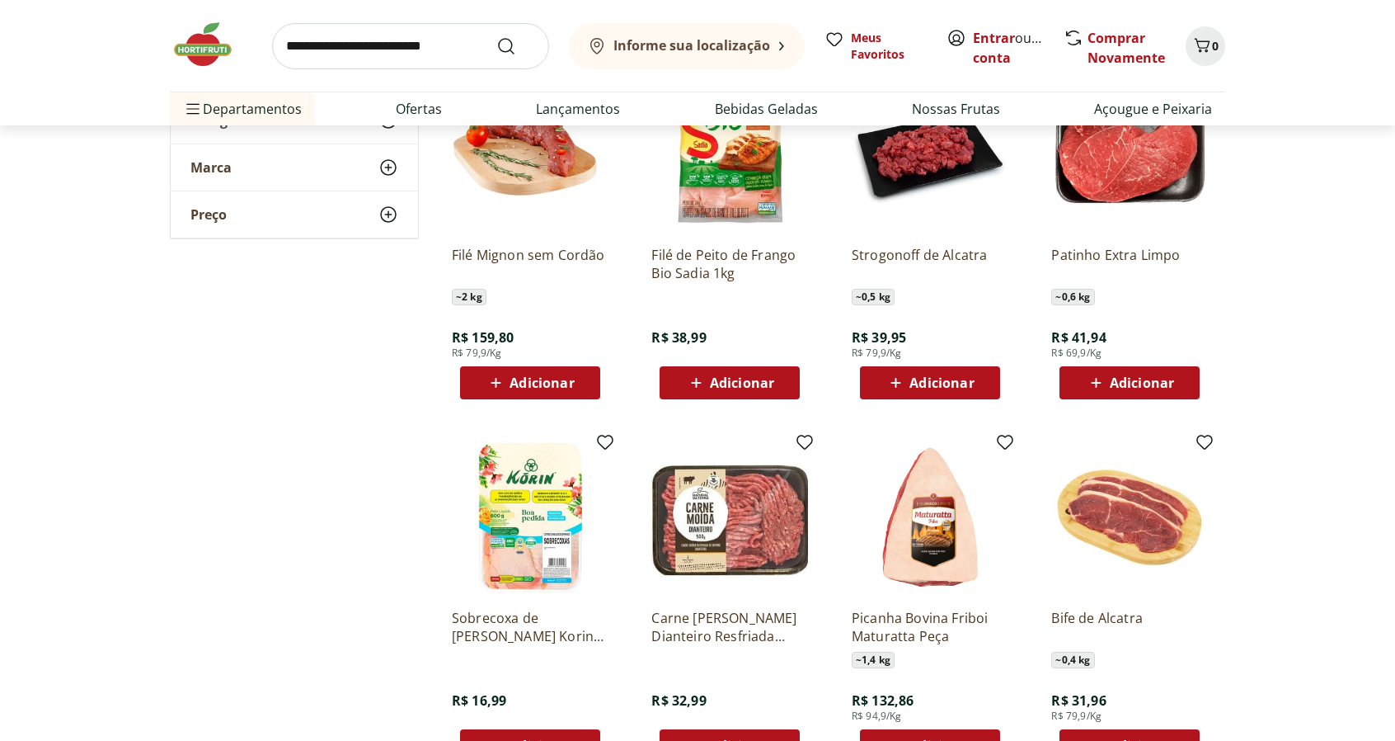
scroll to position [2886, 0]
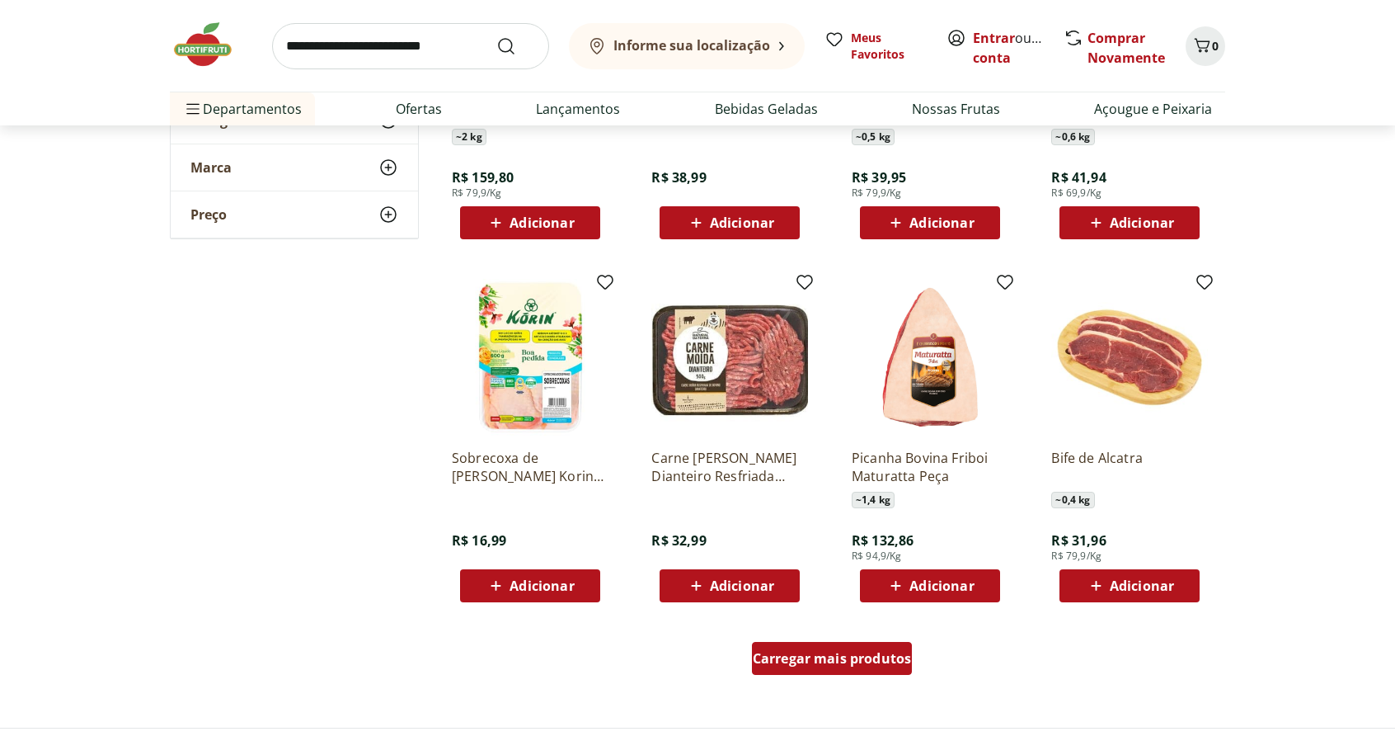
click at [814, 661] on span "Carregar mais produtos" at bounding box center [832, 658] width 159 height 13
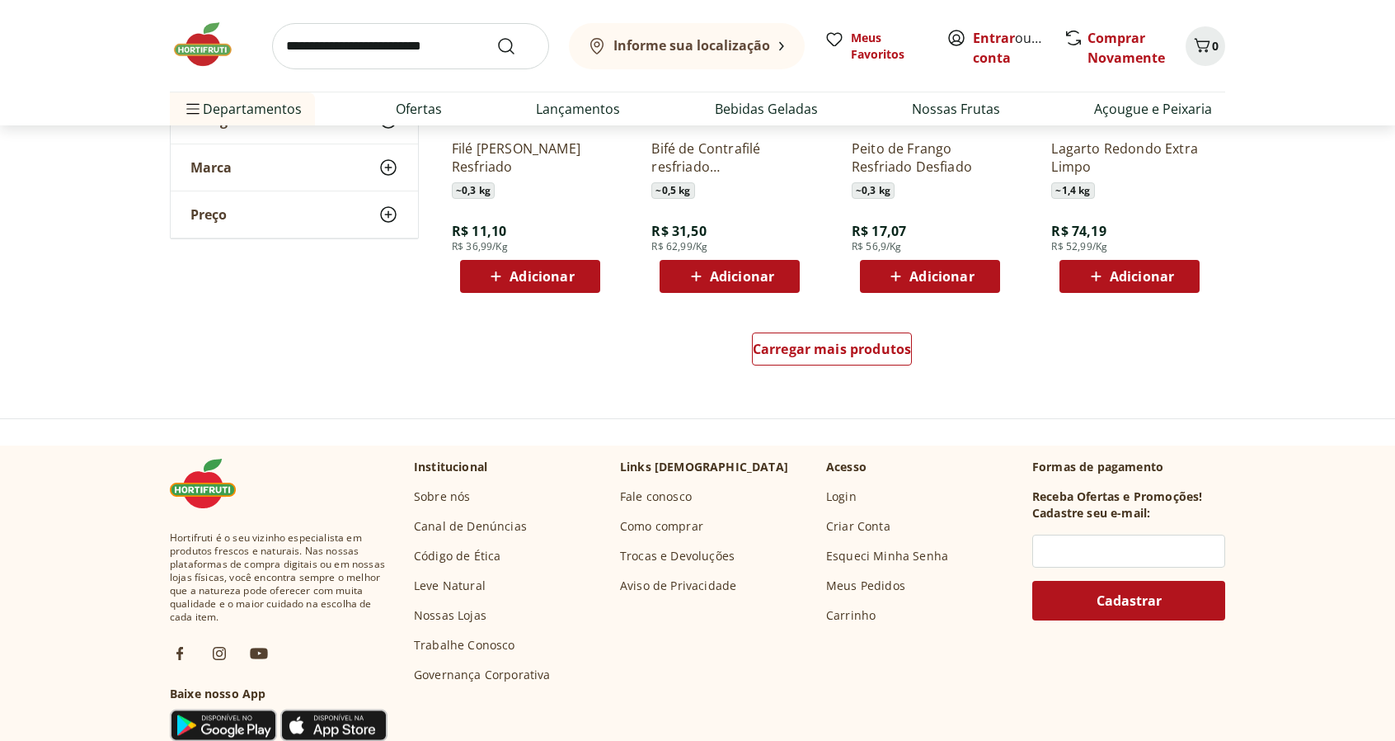
scroll to position [4288, 0]
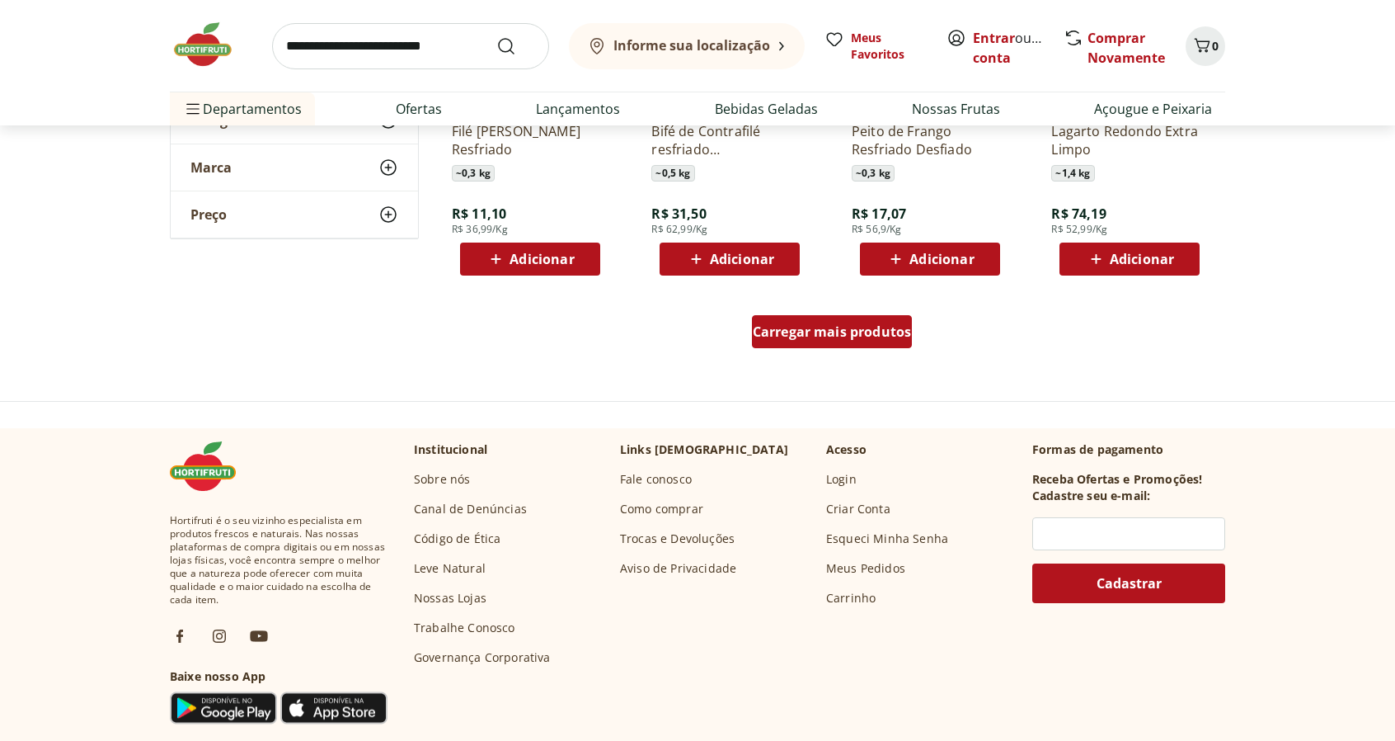
click at [873, 332] on span "Carregar mais produtos" at bounding box center [832, 331] width 159 height 13
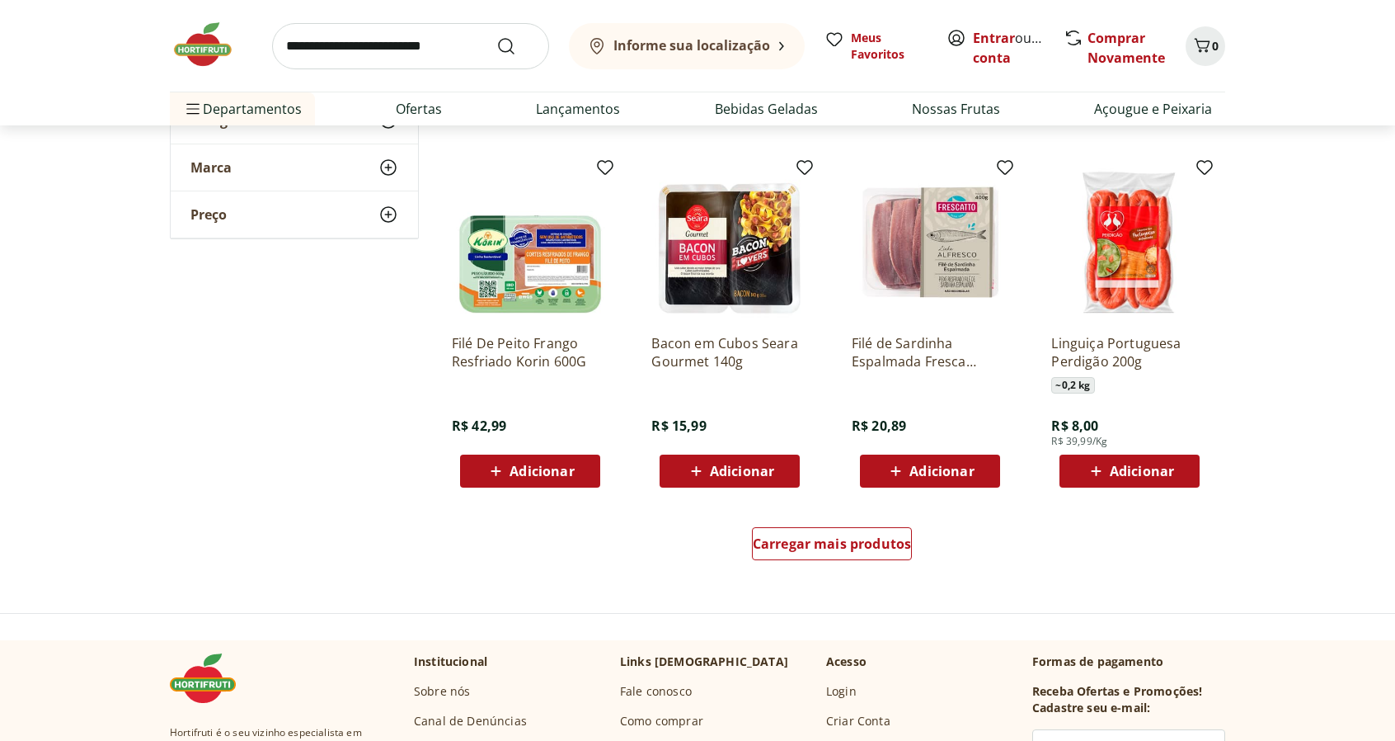
scroll to position [5360, 0]
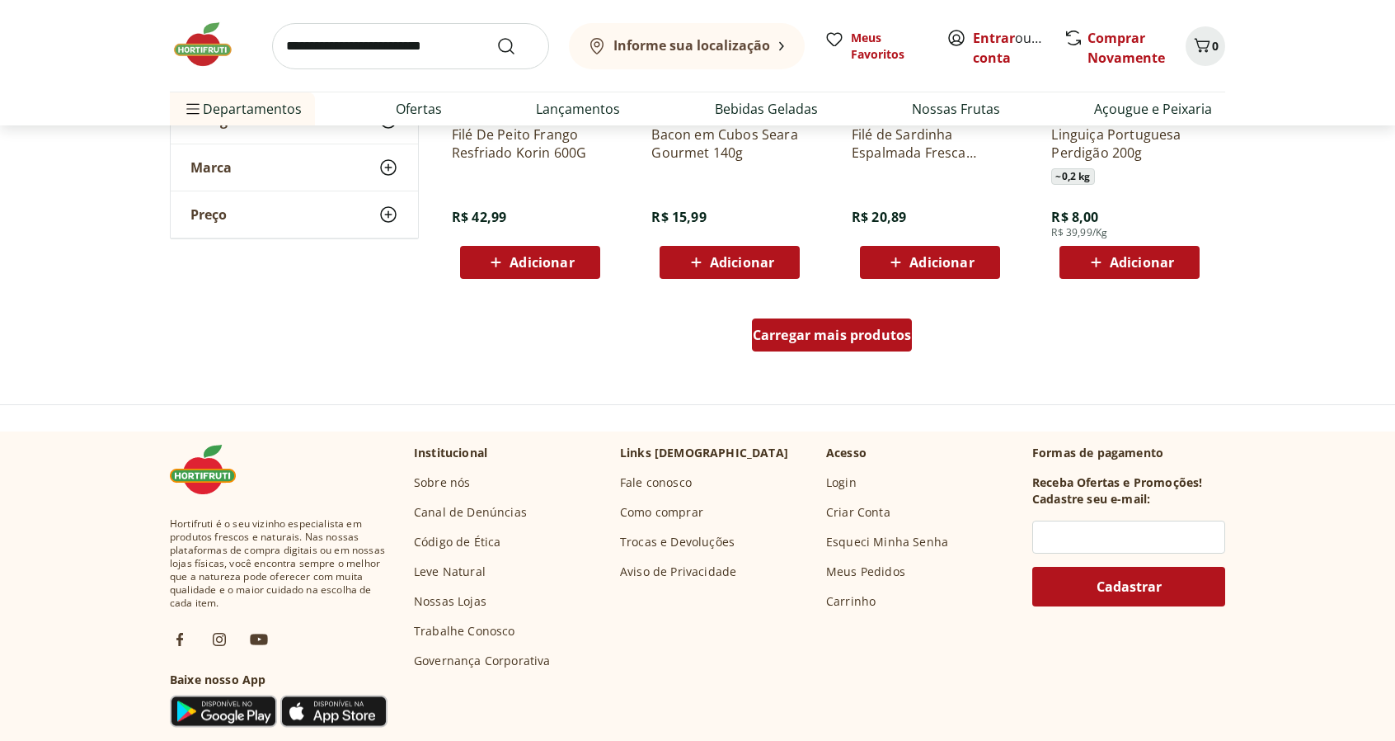
click at [901, 334] on span "Carregar mais produtos" at bounding box center [832, 334] width 159 height 13
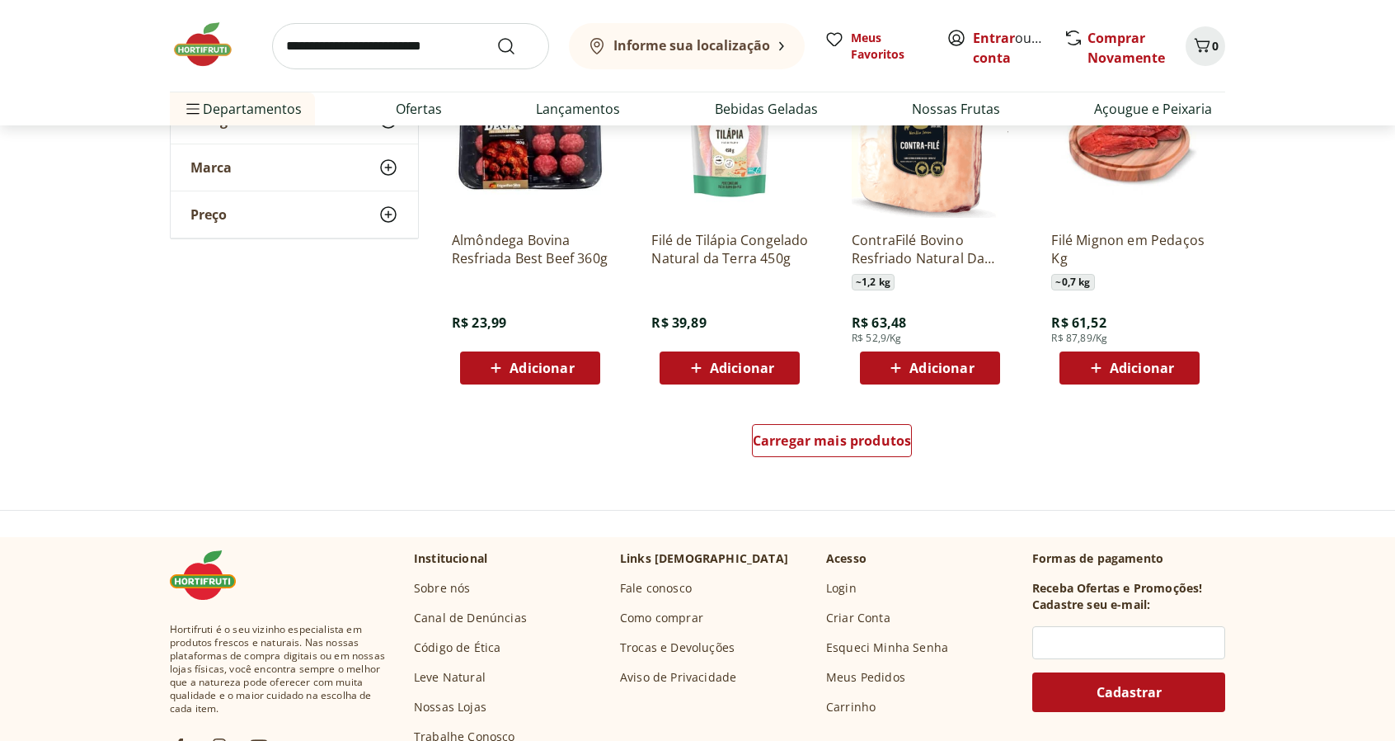
scroll to position [6350, 0]
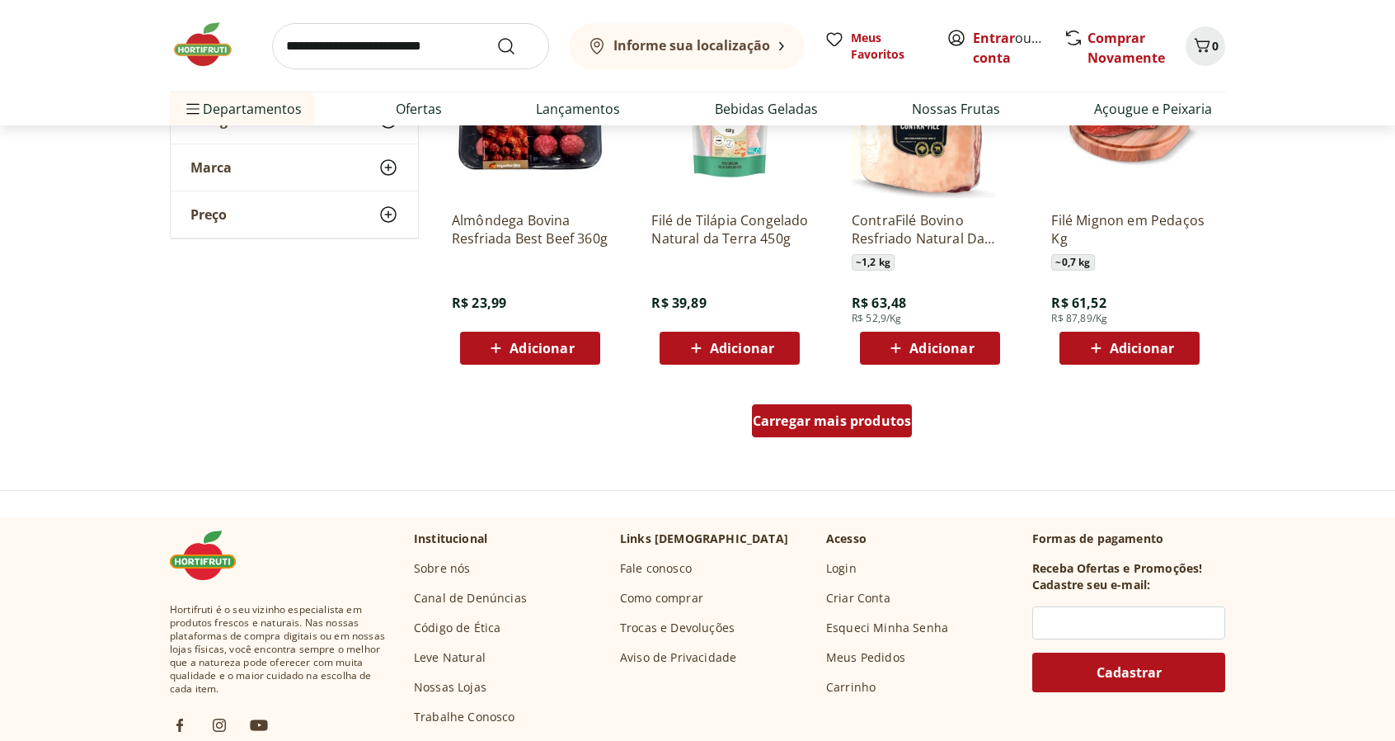
click at [853, 423] on span "Carregar mais produtos" at bounding box center [832, 420] width 159 height 13
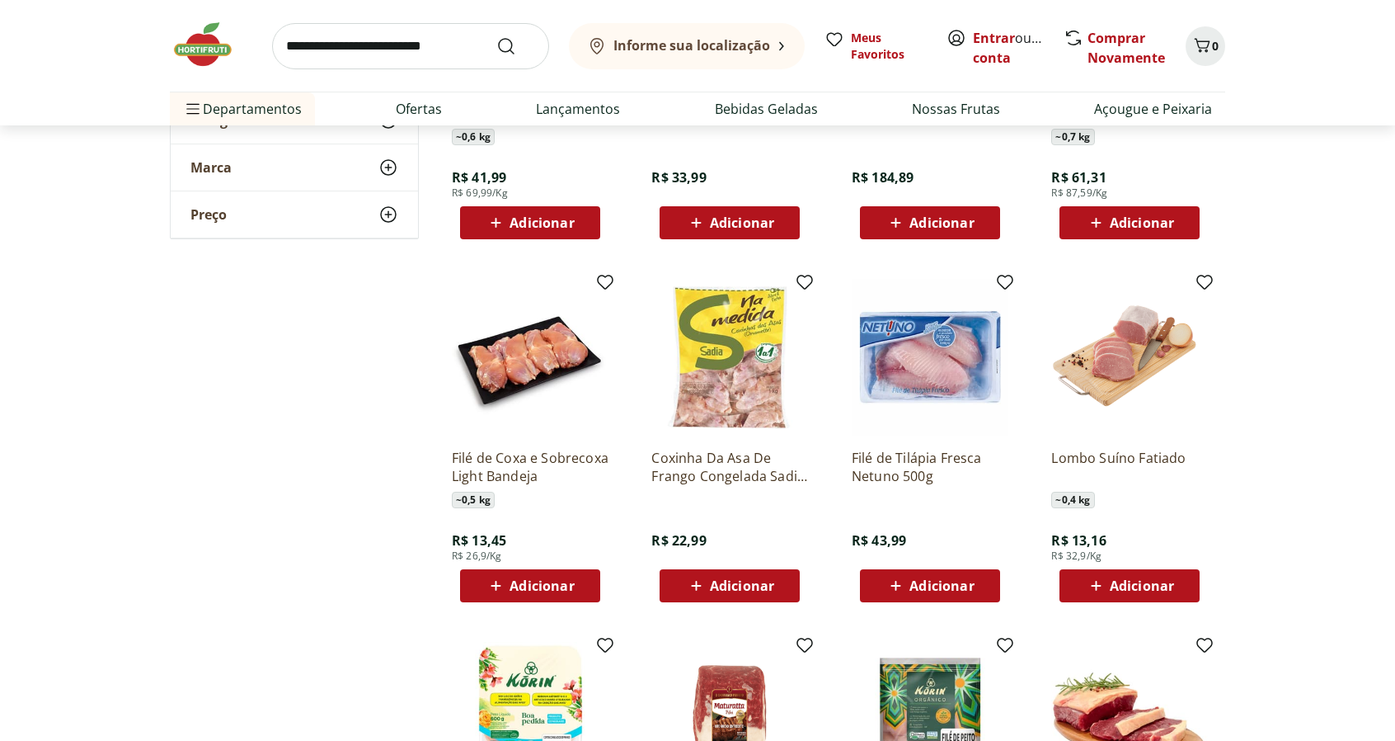
scroll to position [6845, 0]
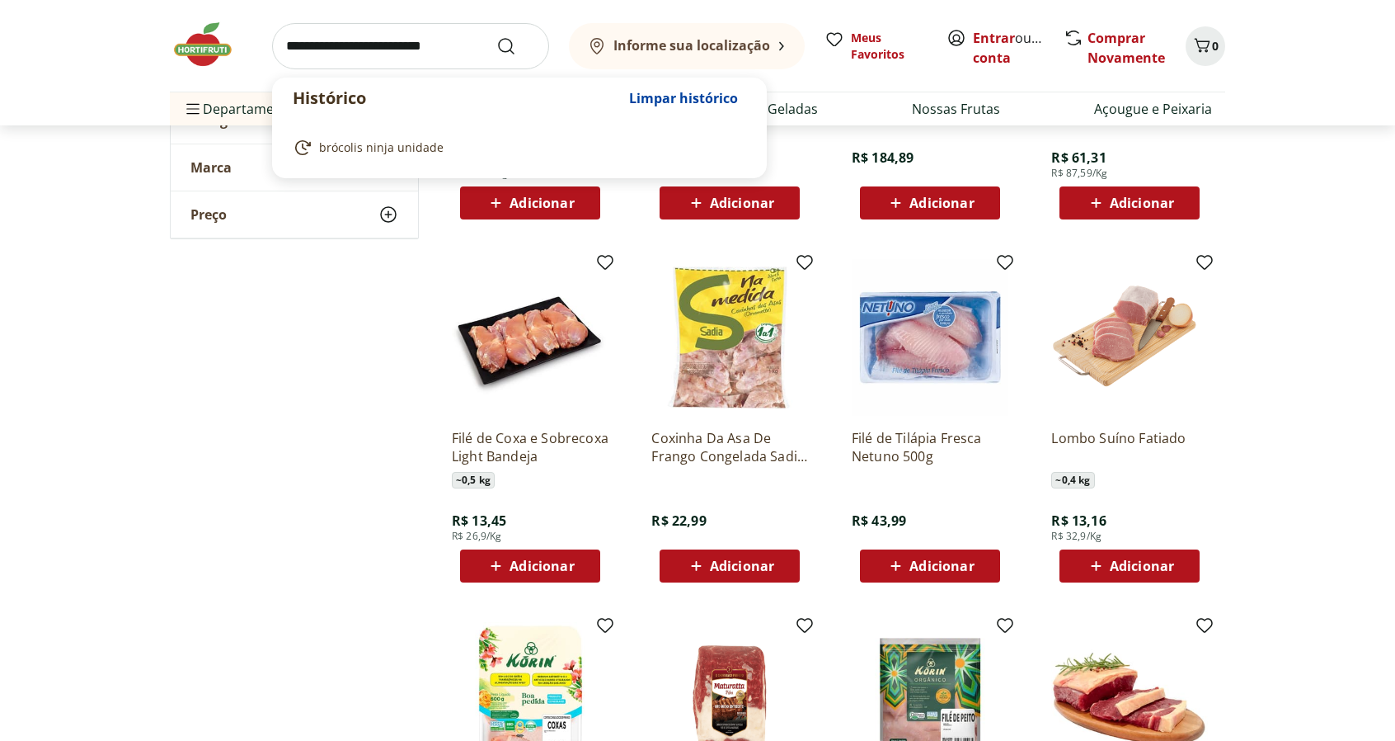
click at [290, 45] on input "search" at bounding box center [410, 46] width 277 height 46
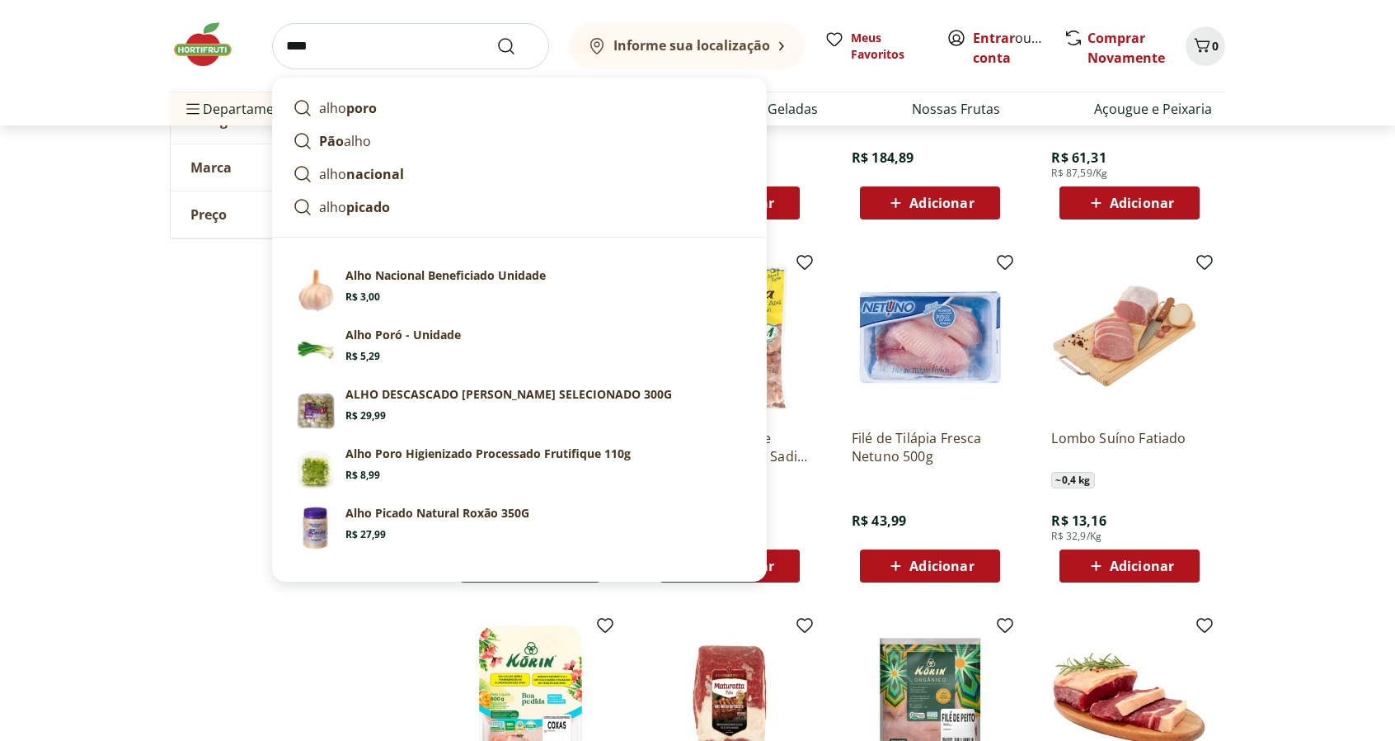
type input "****"
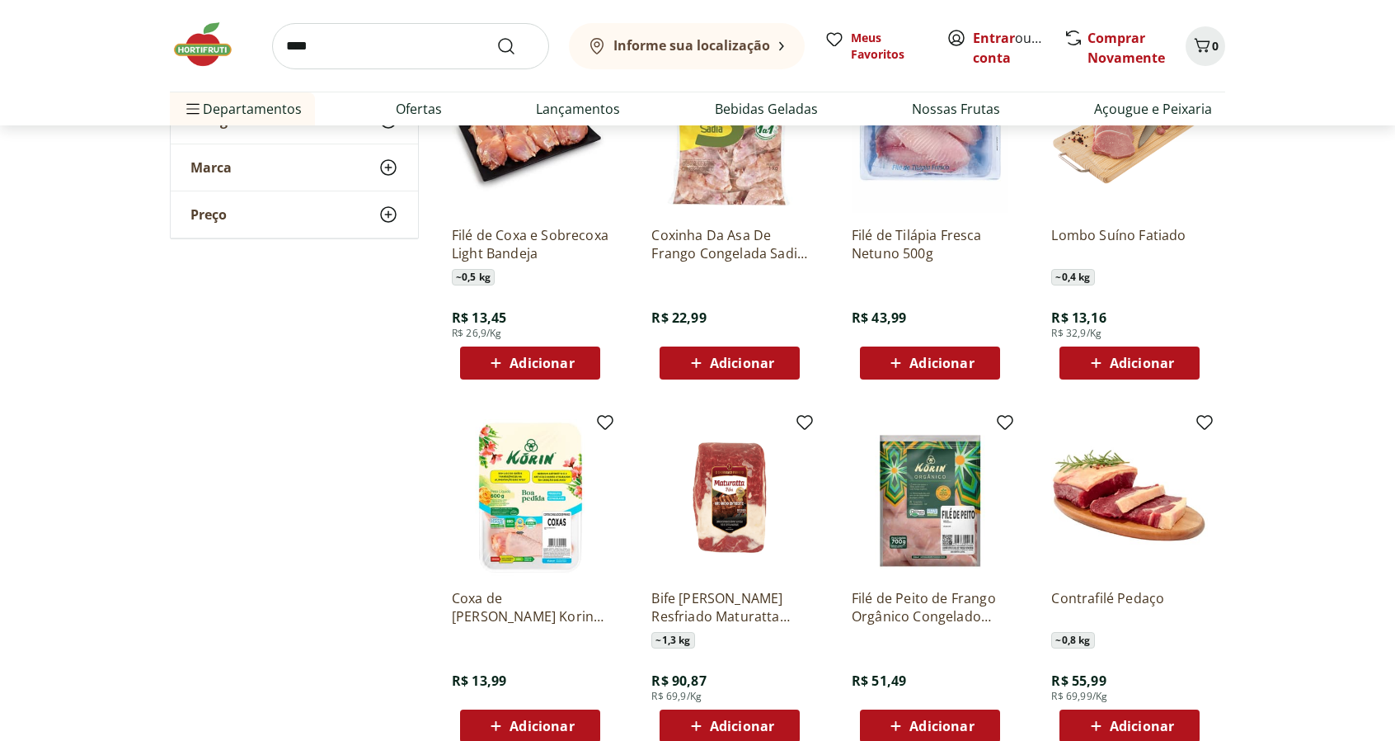
scroll to position [7175, 0]
